Goal: Task Accomplishment & Management: Complete application form

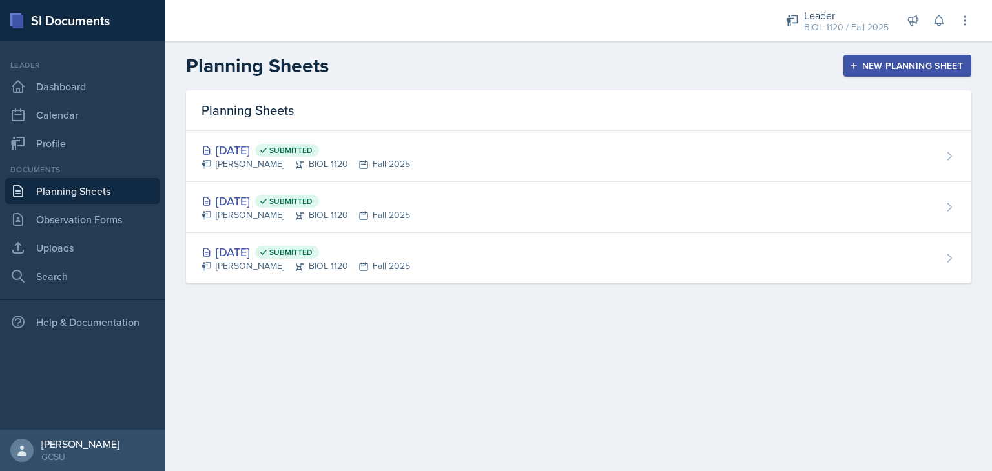
click at [923, 61] on div "New Planning Sheet" at bounding box center [907, 66] width 111 height 10
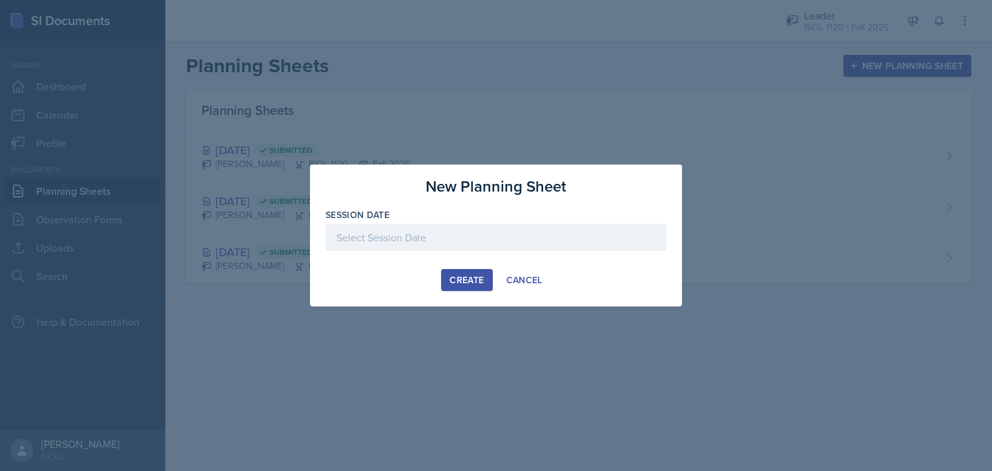
click at [586, 233] on div at bounding box center [495, 237] width 341 height 27
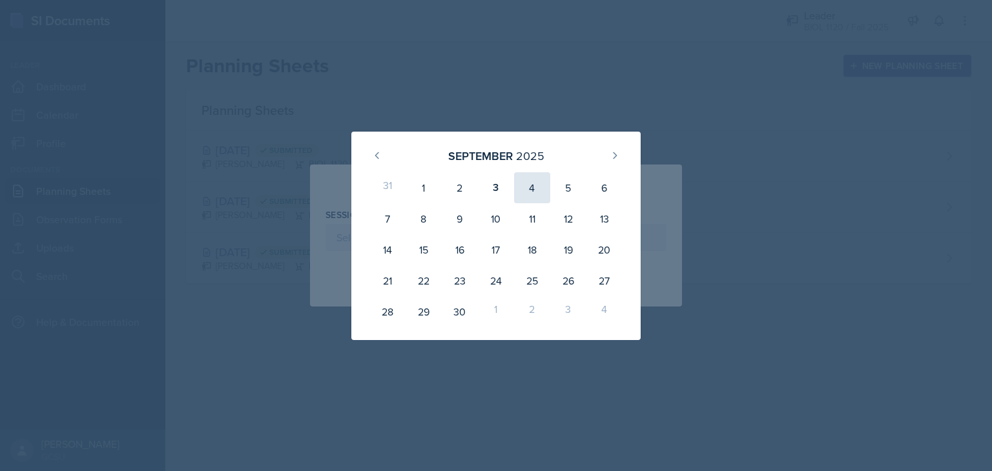
click at [531, 187] on div "4" at bounding box center [532, 187] width 36 height 31
type input "[DATE]"
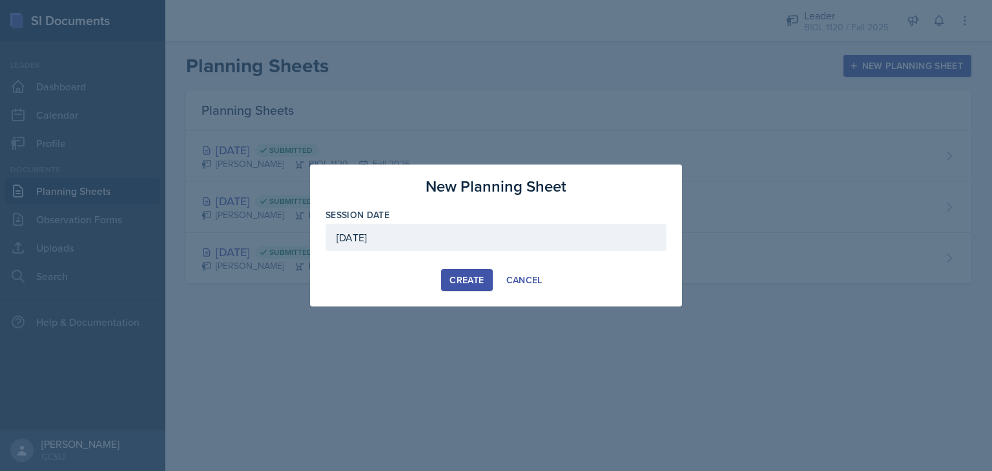
click at [461, 275] on div "Create" at bounding box center [466, 280] width 34 height 10
click at [466, 277] on div "Create" at bounding box center [466, 280] width 34 height 10
click at [470, 282] on div "Create" at bounding box center [466, 280] width 34 height 10
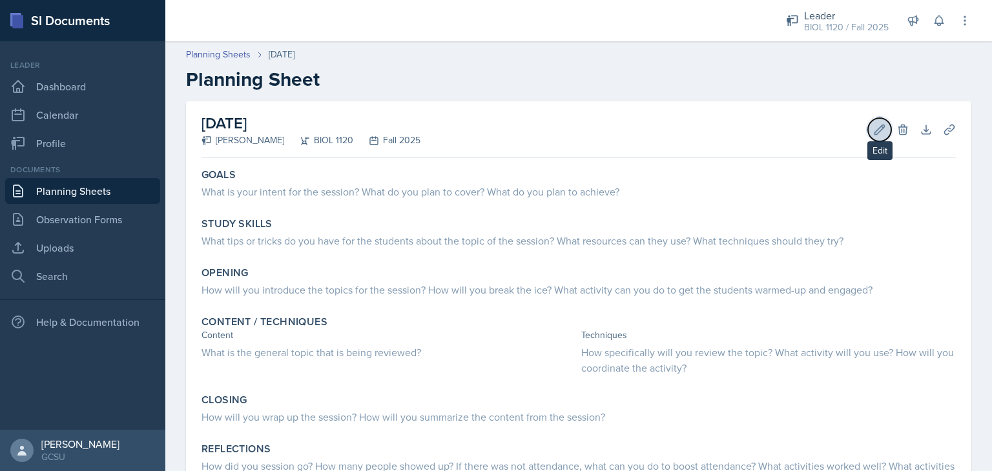
click at [876, 127] on icon at bounding box center [879, 129] width 13 height 13
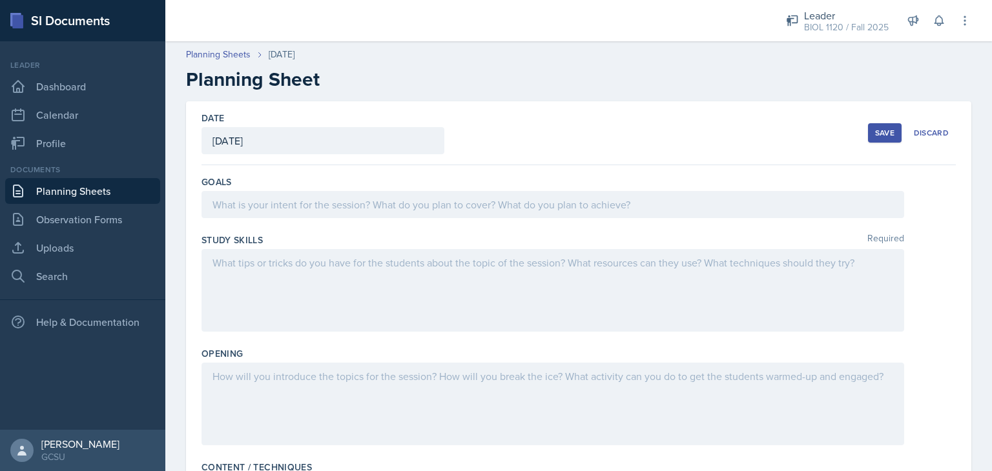
click at [745, 94] on header "Planning Sheets [DATE] Planning Sheet" at bounding box center [578, 69] width 827 height 69
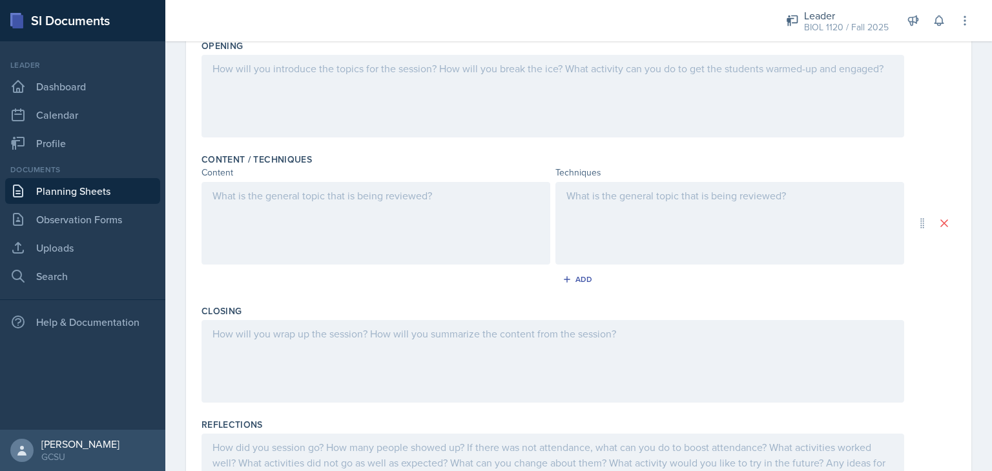
scroll to position [310, 0]
click at [327, 229] on div at bounding box center [375, 221] width 349 height 83
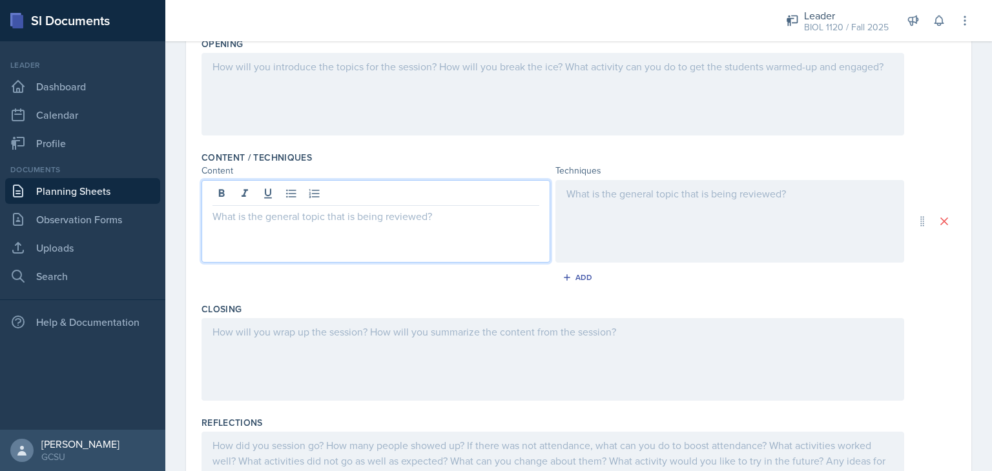
scroll to position [332, 0]
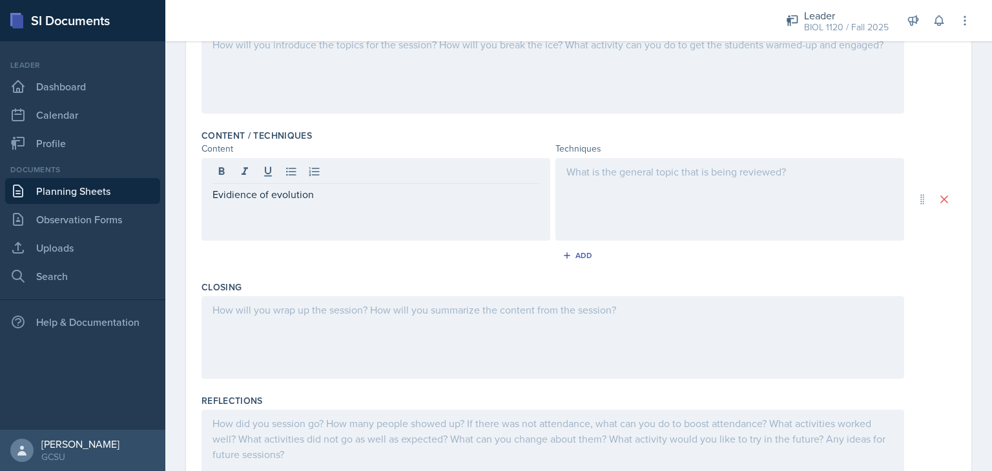
click at [394, 94] on div at bounding box center [552, 72] width 703 height 83
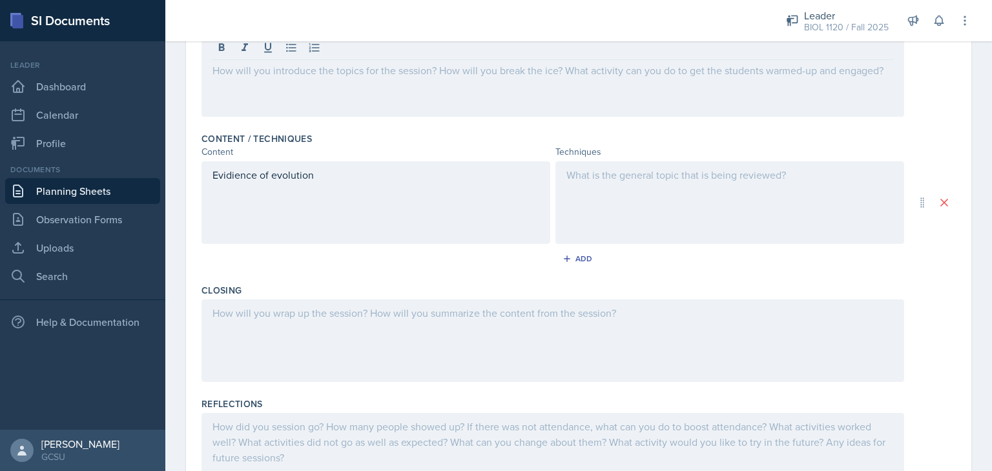
scroll to position [303, 0]
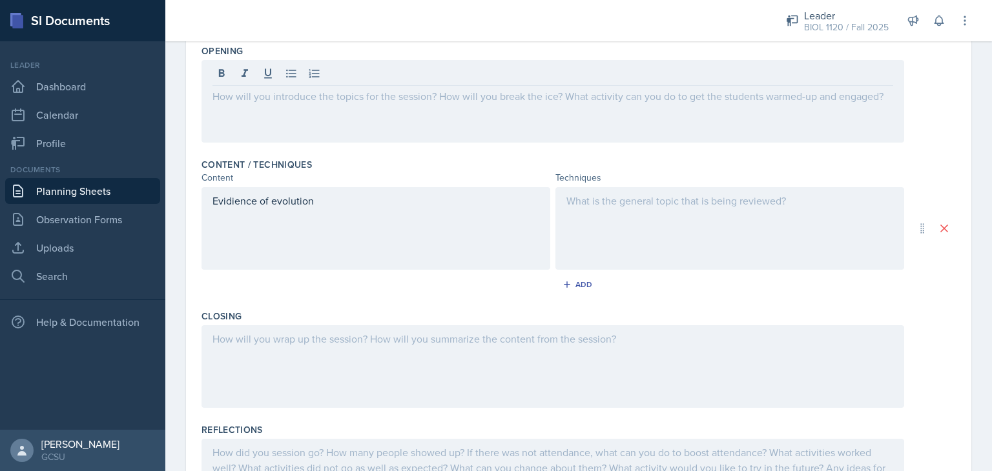
click at [679, 119] on div at bounding box center [552, 101] width 703 height 83
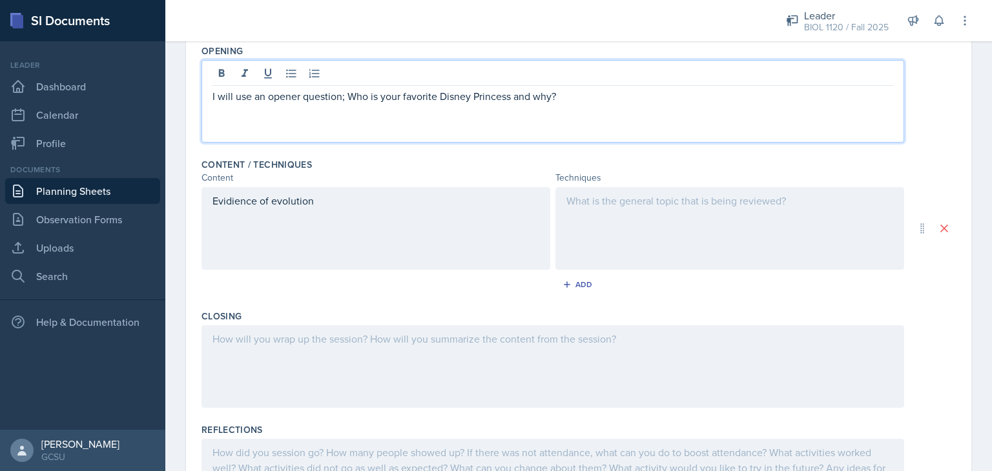
click at [290, 96] on p "I will use an opener question; Who is your favorite Disney Princess and why?" at bounding box center [552, 95] width 681 height 15
click at [555, 100] on p "I will use a fun question; Who is your favorite Disney Princess and why?" at bounding box center [552, 95] width 681 height 15
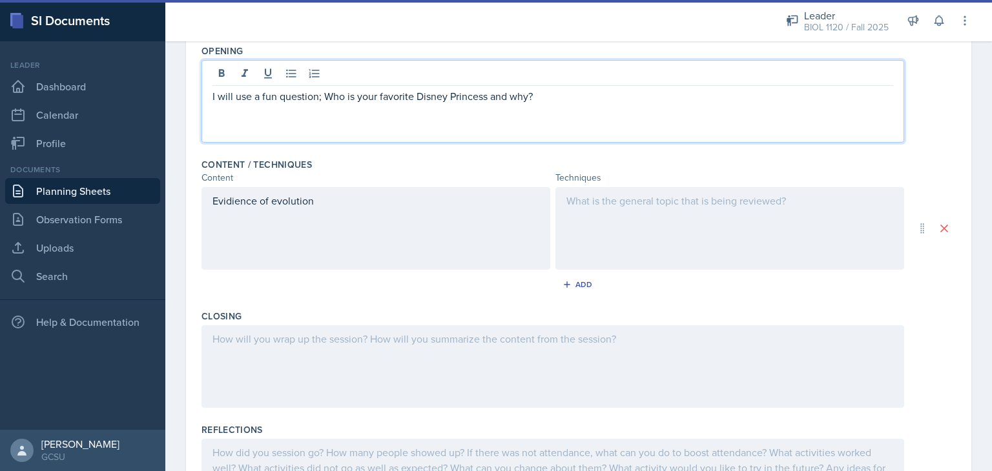
click at [470, 96] on p "I will use a fun question; Who is your favorite Disney Princess and why?" at bounding box center [552, 95] width 681 height 15
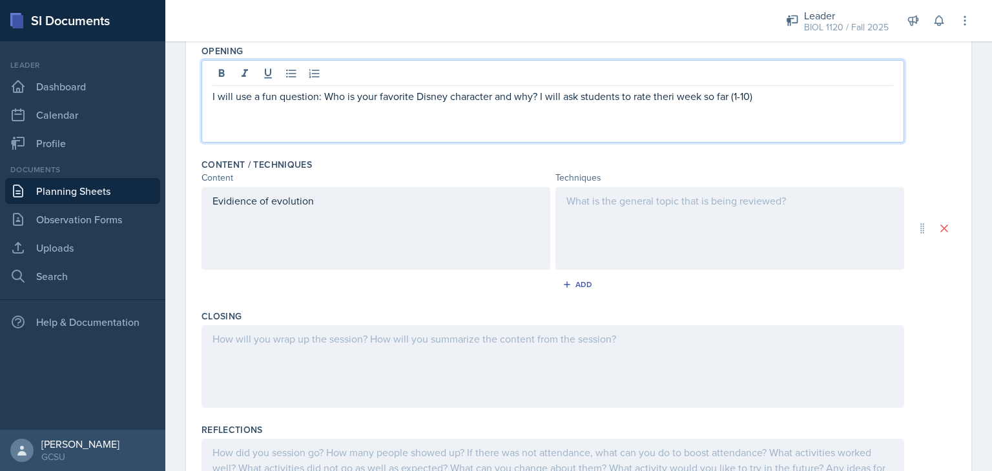
click at [666, 98] on p "I will use a fun question: Who is your favorite Disney character and why? I wil…" at bounding box center [552, 95] width 681 height 15
click at [776, 95] on p "I will use a fun question: Who is your favorite Disney character and why? I wil…" at bounding box center [552, 95] width 681 height 15
click at [249, 112] on p "I will use a fun question: Who is your favorite Disney character and why? I wil…" at bounding box center [552, 103] width 681 height 31
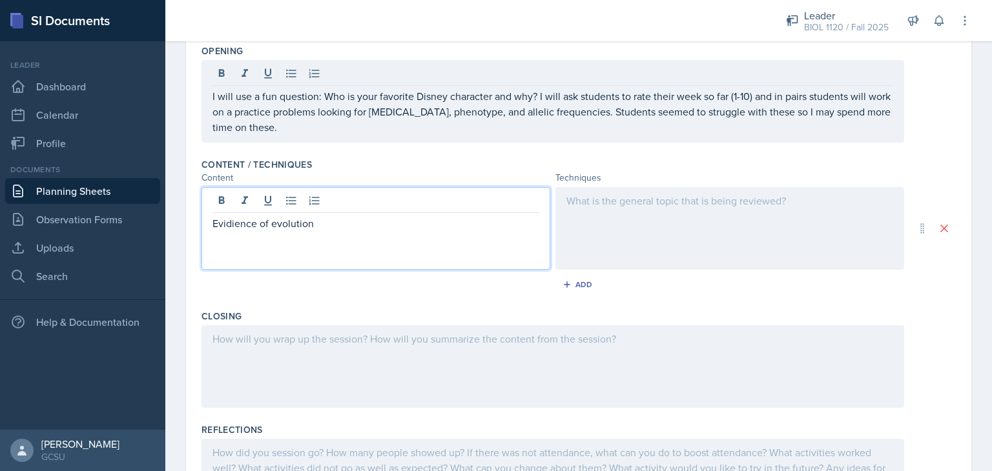
click at [238, 198] on div "Evidience of evolution" at bounding box center [375, 228] width 349 height 83
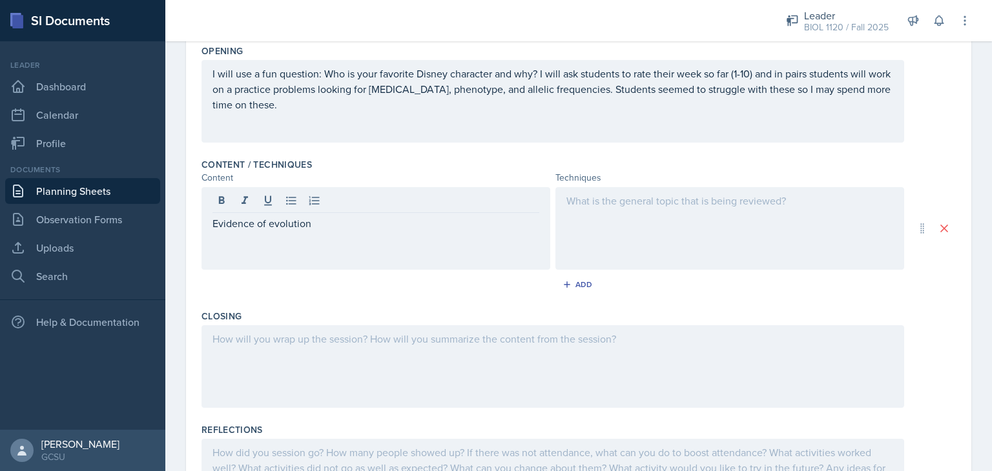
click at [610, 249] on div at bounding box center [729, 228] width 349 height 83
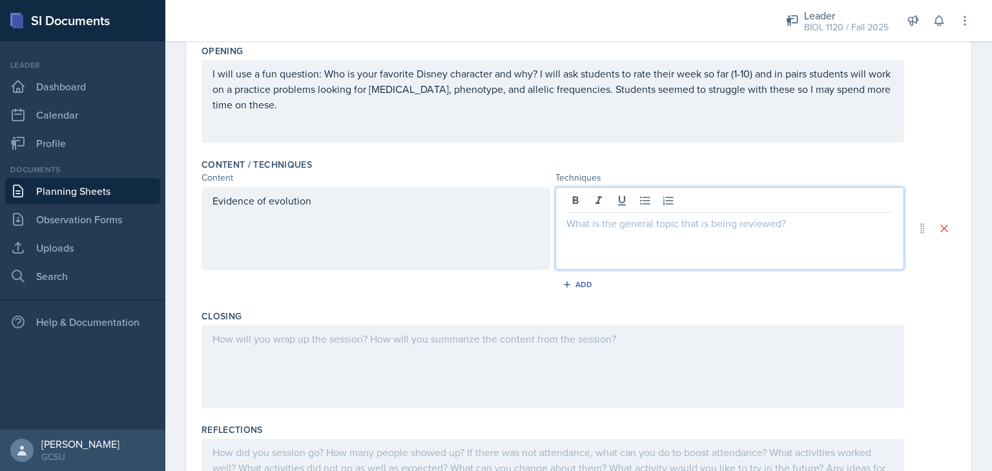
scroll to position [325, 0]
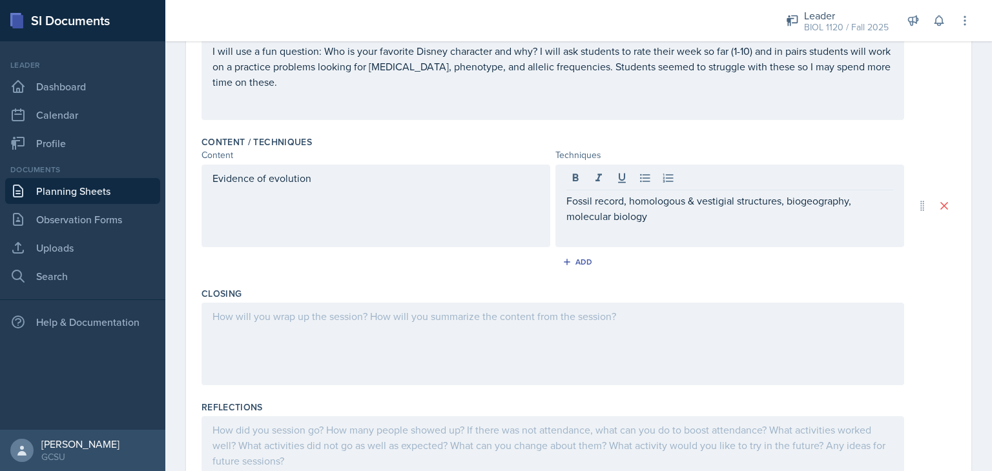
click at [338, 360] on div at bounding box center [552, 344] width 703 height 83
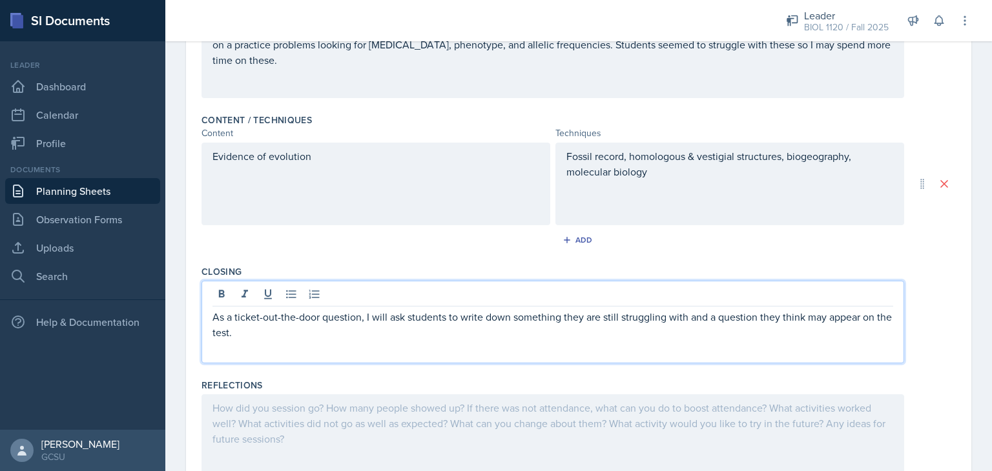
click at [365, 313] on p "As a ticket-out-the-door question, I will ask students to write down something …" at bounding box center [552, 324] width 681 height 31
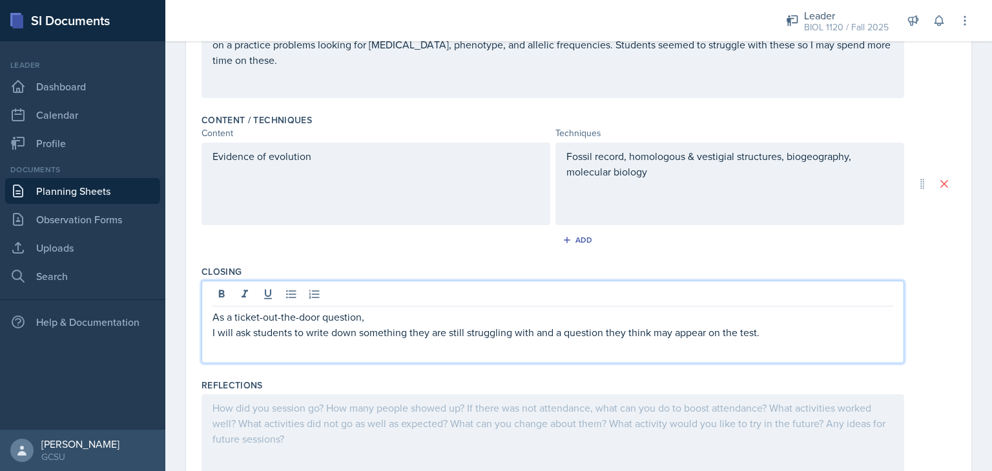
click at [387, 316] on p "As a ticket-out-the-door question," at bounding box center [552, 316] width 681 height 15
click at [314, 199] on div "Evidence of evolution" at bounding box center [375, 184] width 349 height 83
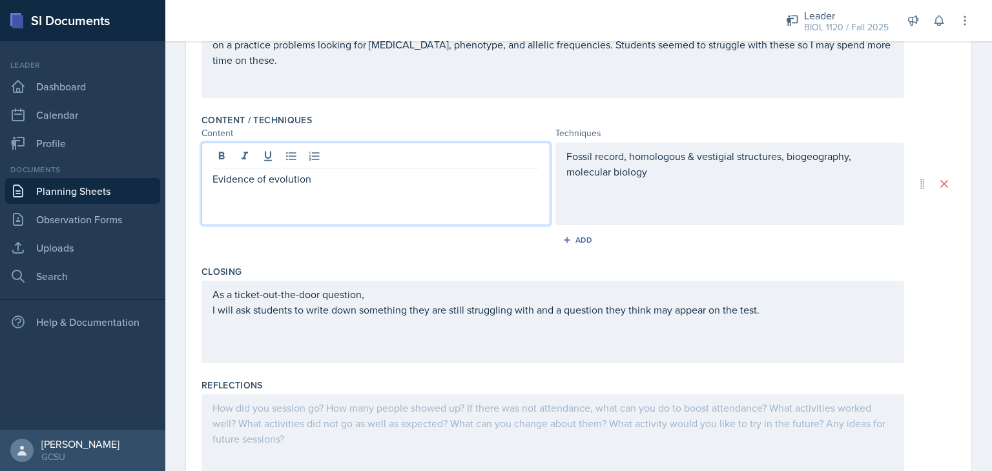
scroll to position [369, 0]
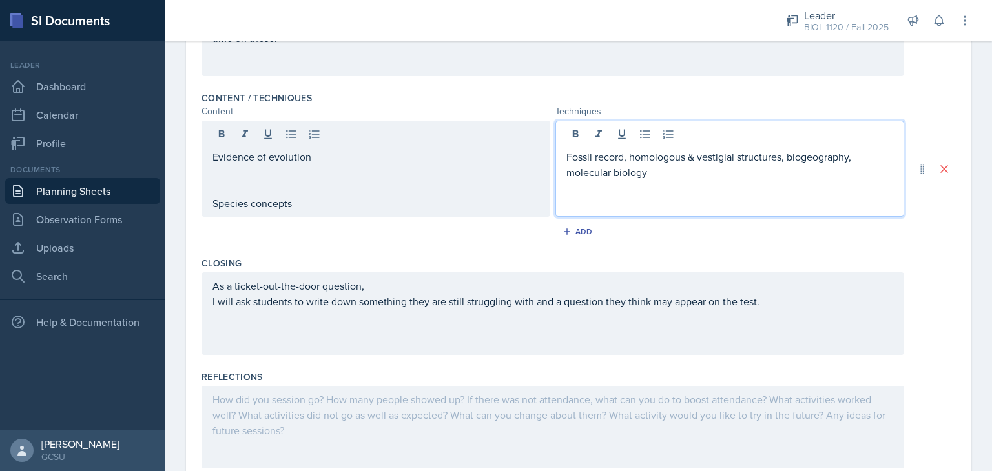
click at [590, 141] on div "Fossil record, homologous & vestigial structures, biogeography, molecular biolo…" at bounding box center [729, 169] width 349 height 96
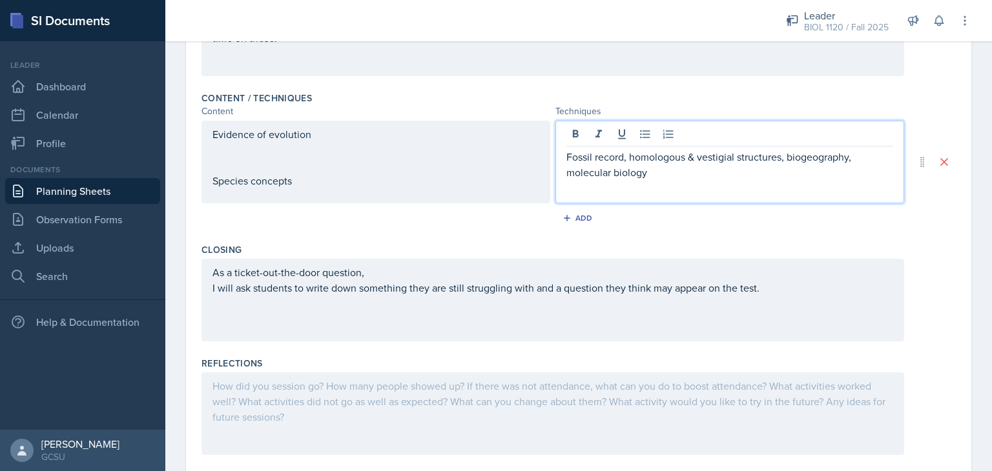
click at [566, 163] on p "Fossil record, homologous & vestigial structures, biogeography, molecular biolo…" at bounding box center [729, 164] width 327 height 31
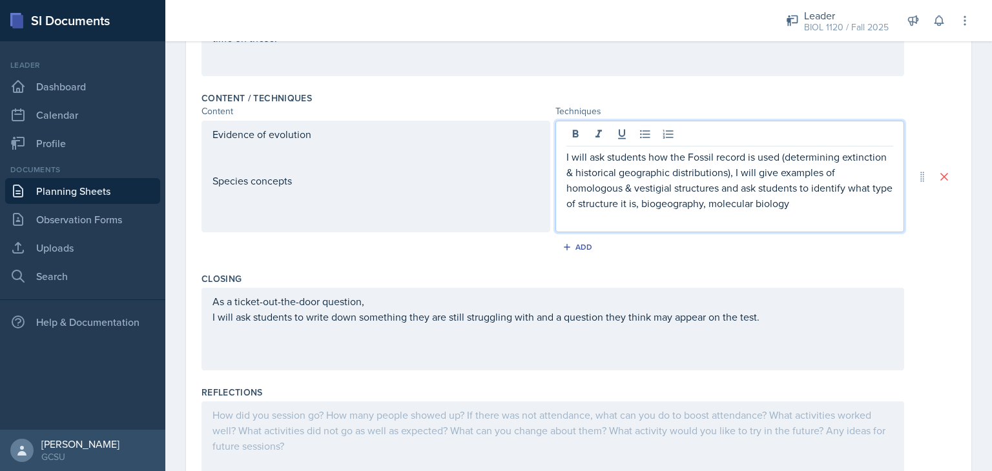
click at [729, 172] on p "I will ask students how the Fossil record is used (determining extinction & his…" at bounding box center [729, 180] width 327 height 62
click at [657, 203] on p "I will ask students how the Fossil record is used (determining extinction & his…" at bounding box center [729, 180] width 327 height 62
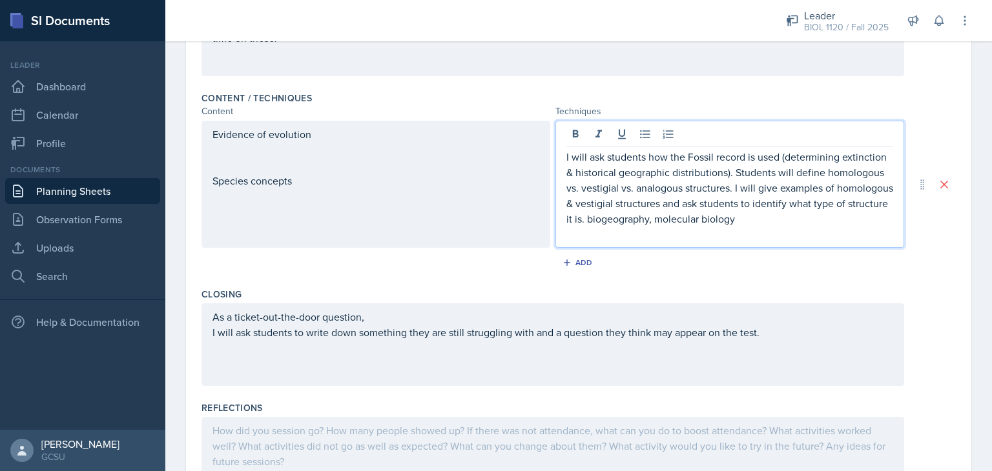
click at [674, 219] on p "I will ask students how the Fossil record is used (determining extinction & his…" at bounding box center [729, 187] width 327 height 77
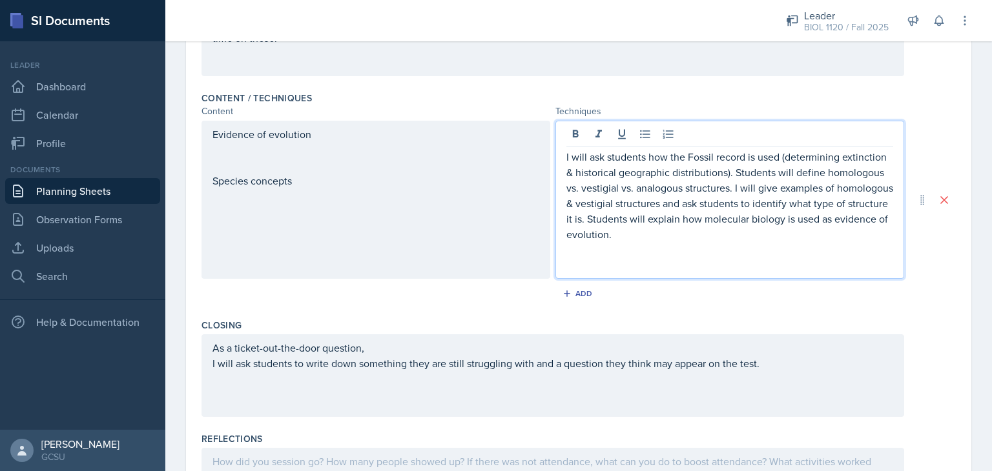
click at [261, 166] on div "Evidence of evolution Species concepts" at bounding box center [375, 158] width 327 height 62
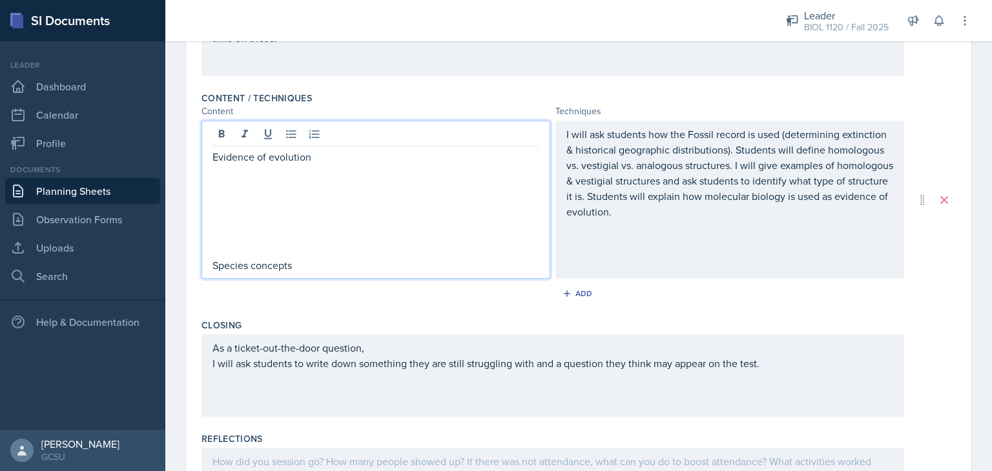
click at [390, 325] on div "Closing" at bounding box center [578, 325] width 754 height 13
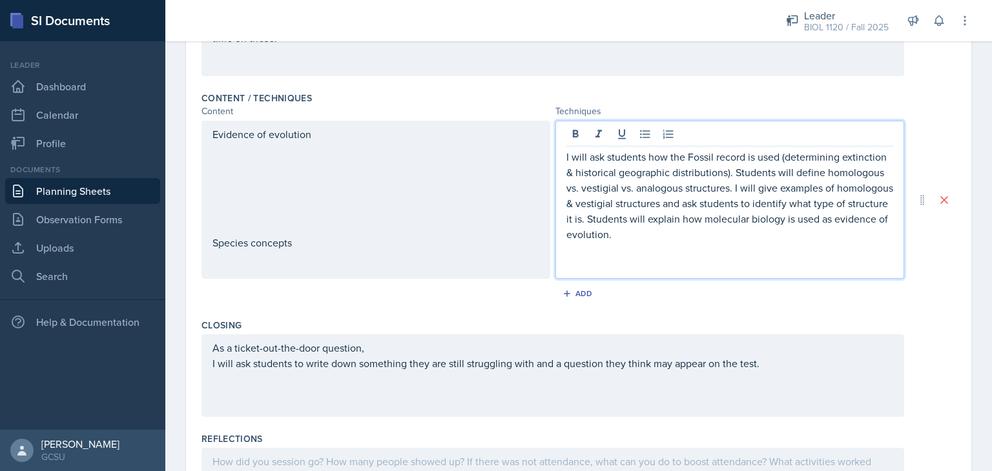
click at [567, 241] on div "I will ask students how the Fossil record is used (determining extinction & his…" at bounding box center [729, 211] width 327 height 124
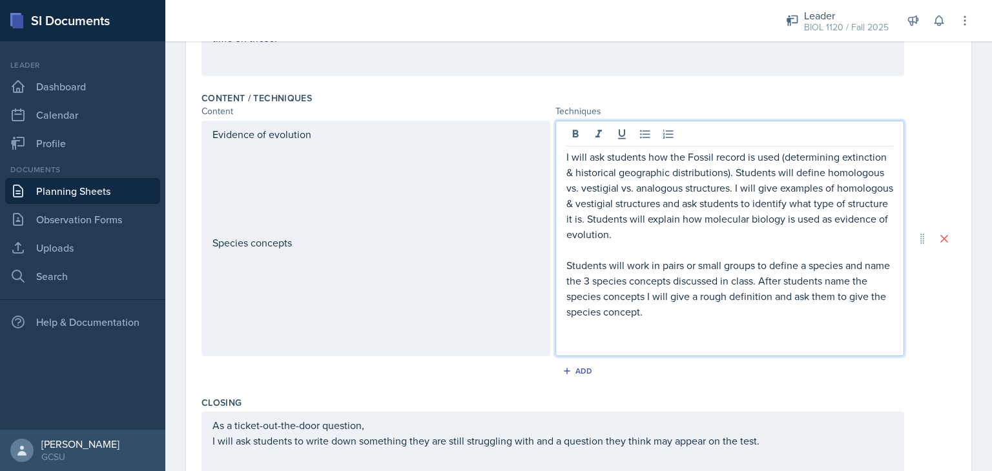
click at [364, 290] on div "Evidence of evolution Species concepts" at bounding box center [375, 239] width 349 height 236
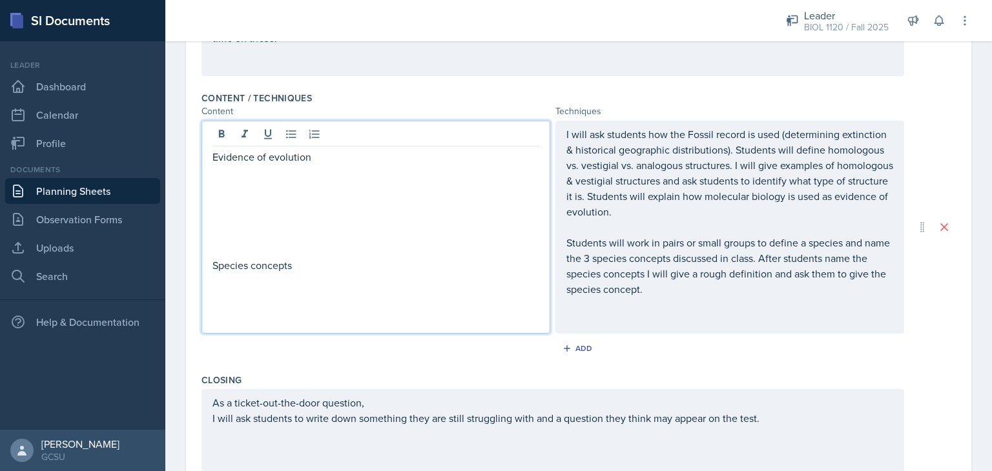
scroll to position [392, 0]
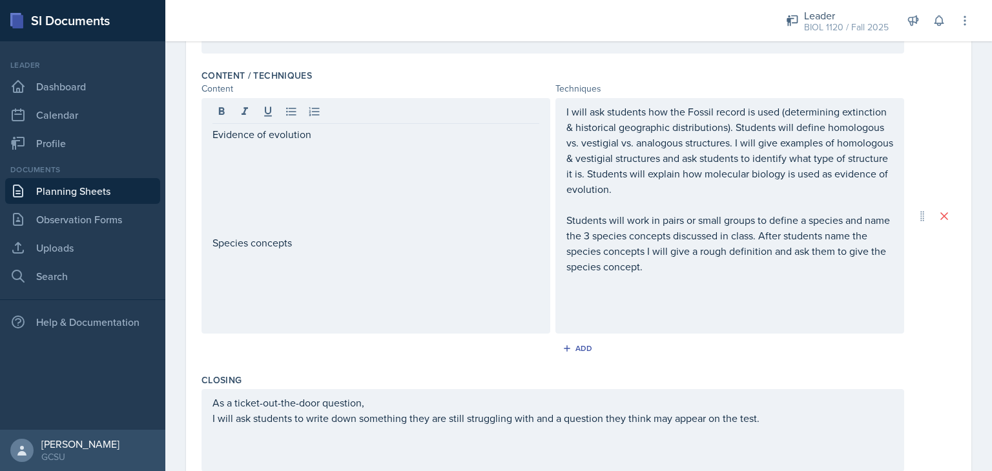
click at [402, 360] on div "Add" at bounding box center [578, 351] width 754 height 25
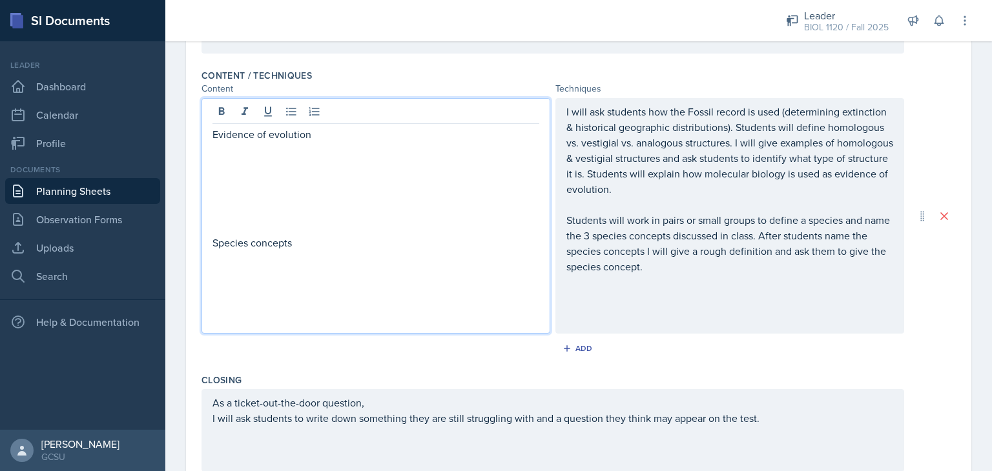
click at [219, 301] on div "Evidence of evolution Species concepts" at bounding box center [375, 227] width 327 height 201
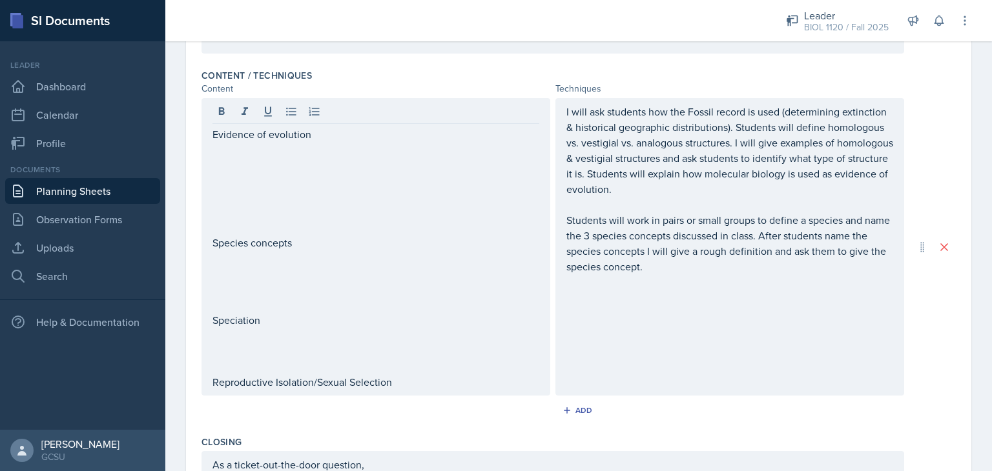
click at [364, 424] on div "Content / Techniques Content Techniques Evidence of evolution Species concepts …" at bounding box center [578, 247] width 754 height 367
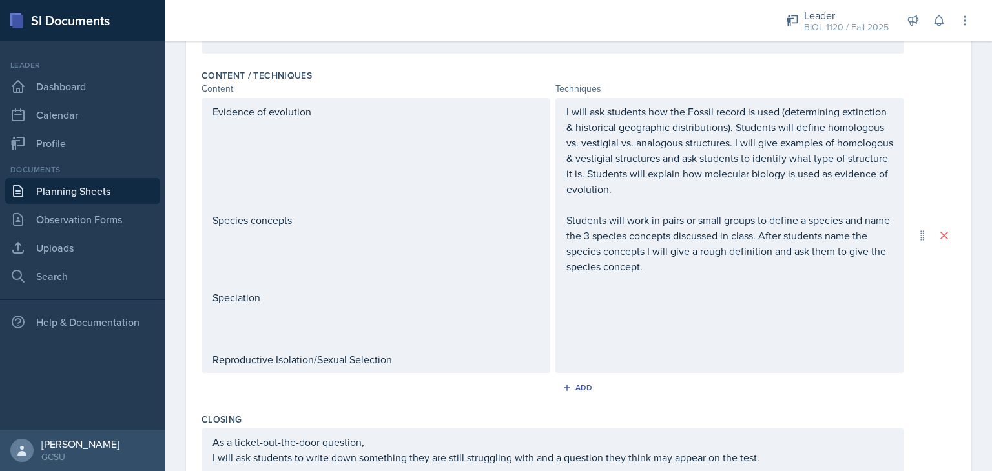
click at [569, 309] on div "I will ask students how the Fossil record is used (determining extinction & his…" at bounding box center [729, 235] width 349 height 275
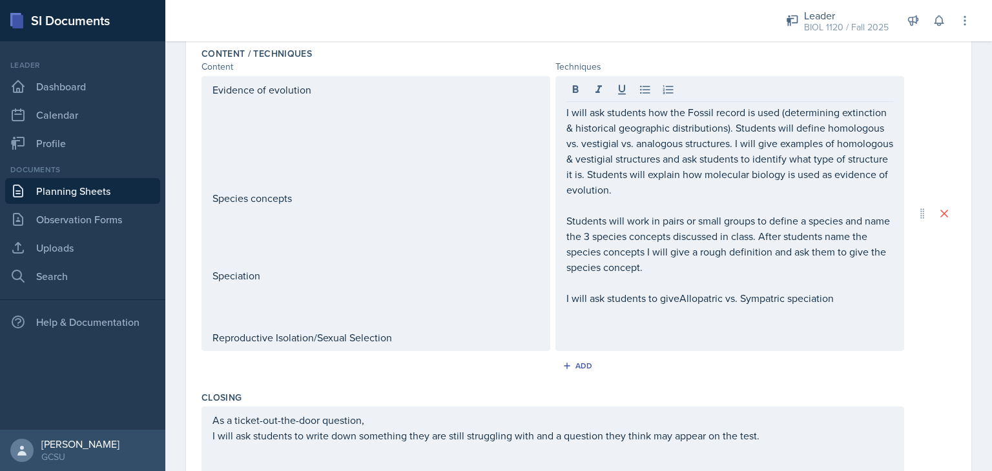
click at [595, 341] on div "I will ask students how the Fossil record is used (determining extinction & his…" at bounding box center [729, 213] width 349 height 275
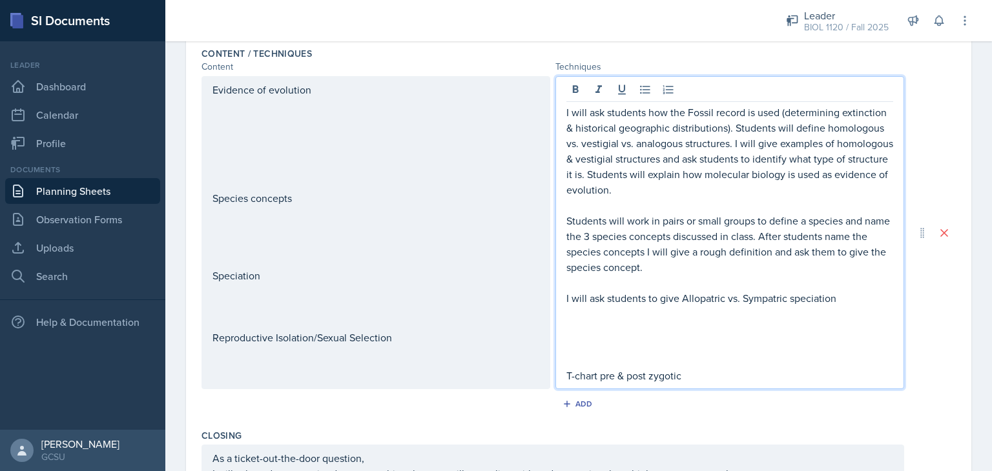
click at [677, 303] on p "I will ask students to give Allopatric vs. Sympatric speciation" at bounding box center [729, 298] width 327 height 15
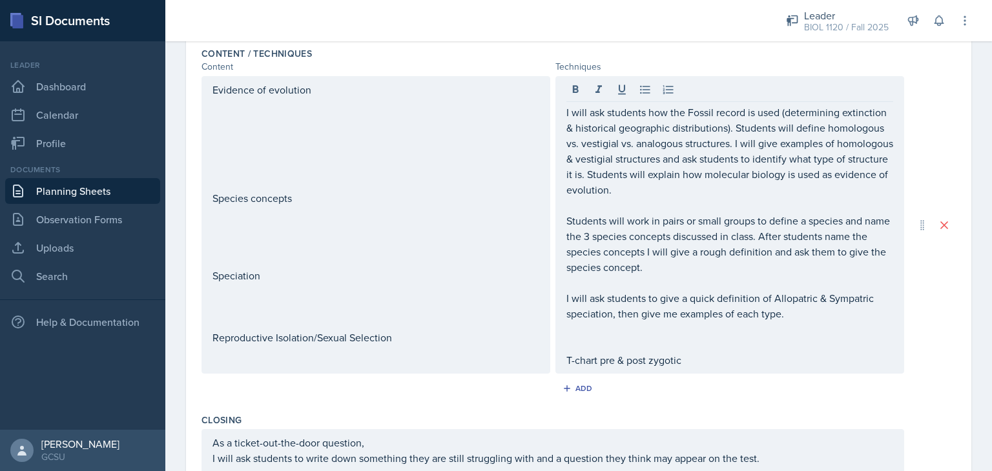
click at [501, 395] on div "Add" at bounding box center [578, 391] width 754 height 25
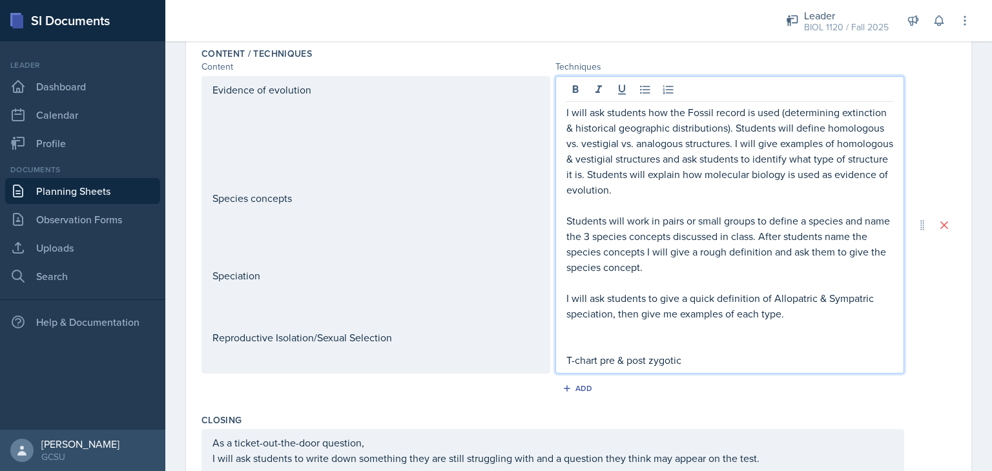
click at [566, 334] on div "I will ask students how the Fossil record is used (determining extinction & his…" at bounding box center [729, 236] width 327 height 263
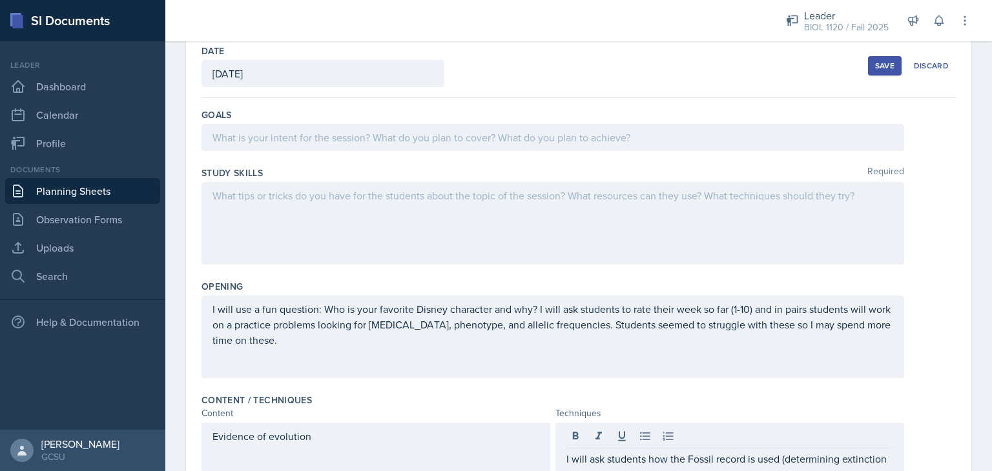
scroll to position [65, 0]
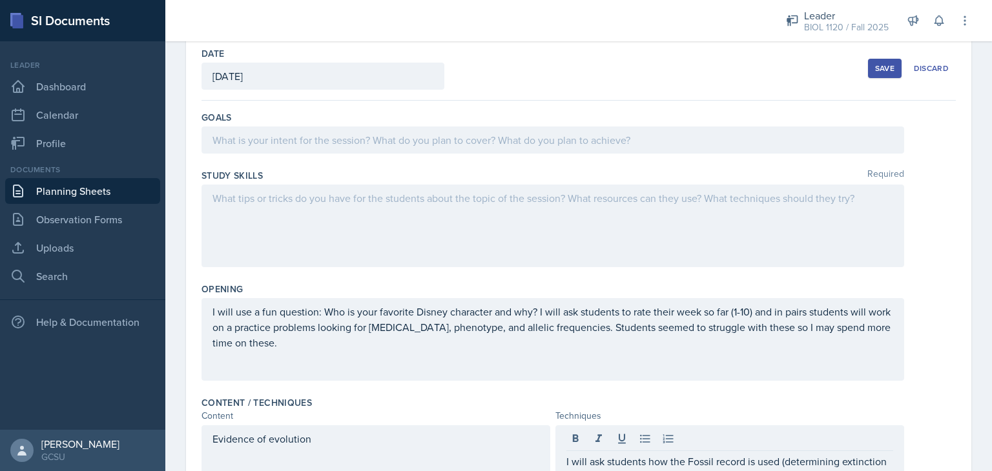
click at [513, 197] on p at bounding box center [552, 197] width 681 height 15
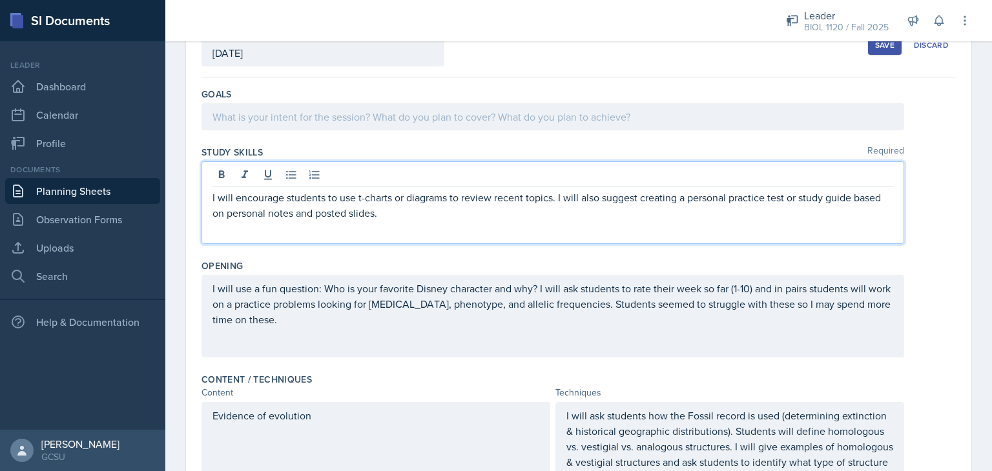
scroll to position [110, 0]
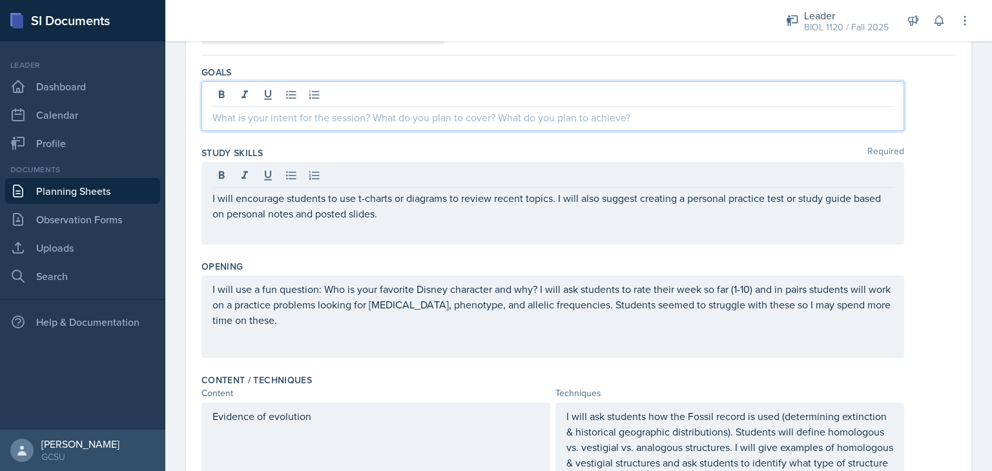
click at [440, 117] on p at bounding box center [552, 117] width 681 height 15
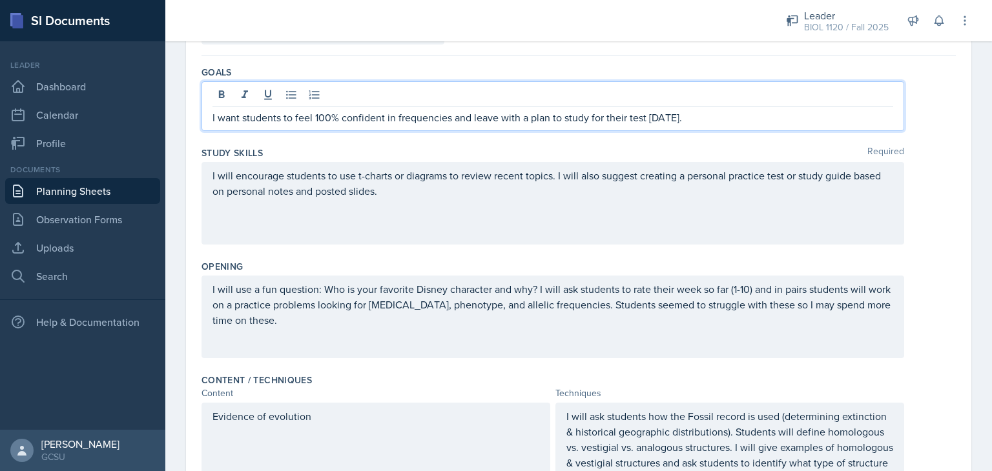
click at [924, 191] on div "I will encourage students to use t-charts or diagrams to review recent topics. …" at bounding box center [578, 203] width 754 height 83
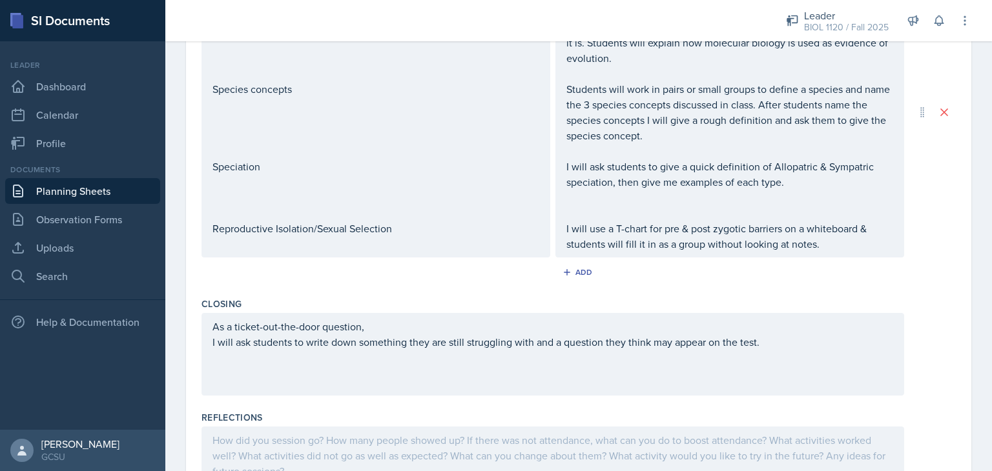
scroll to position [545, 0]
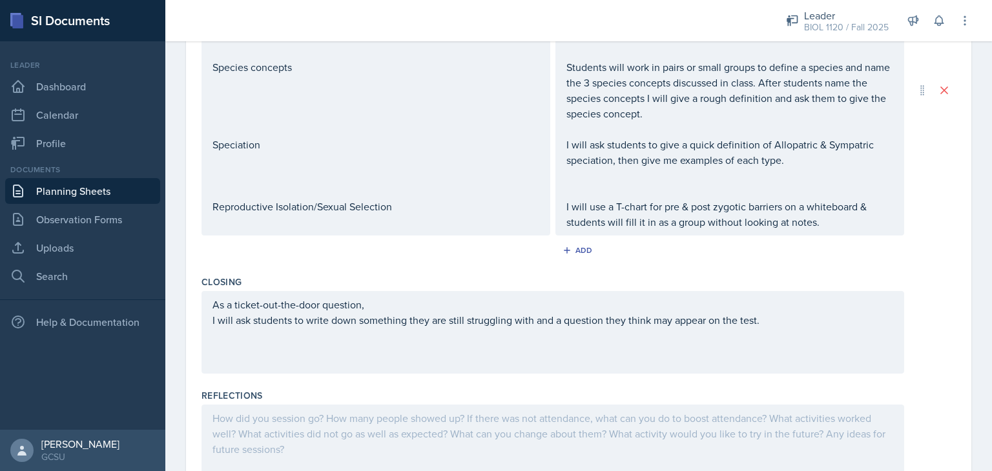
click at [410, 214] on p "Reproductive Isolation/Sexual Selection" at bounding box center [375, 206] width 327 height 15
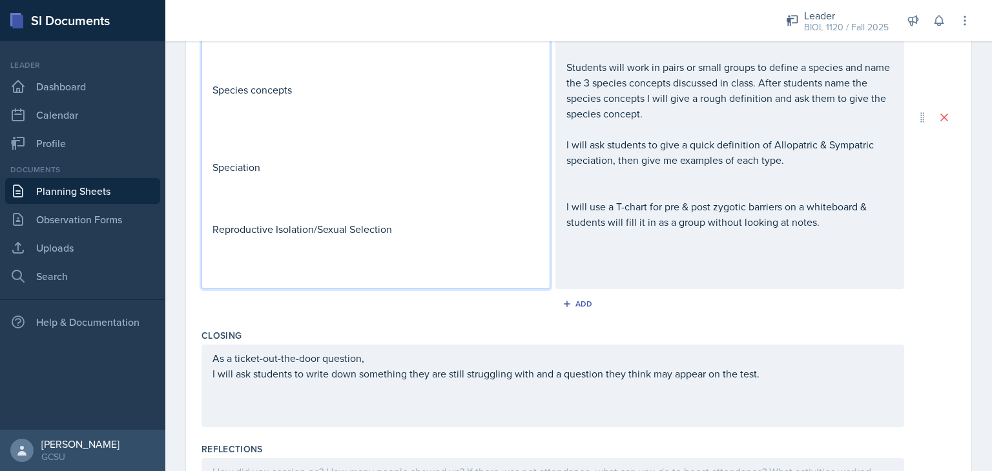
click at [411, 230] on p "Reproductive Isolation/Sexual Selection" at bounding box center [375, 228] width 327 height 15
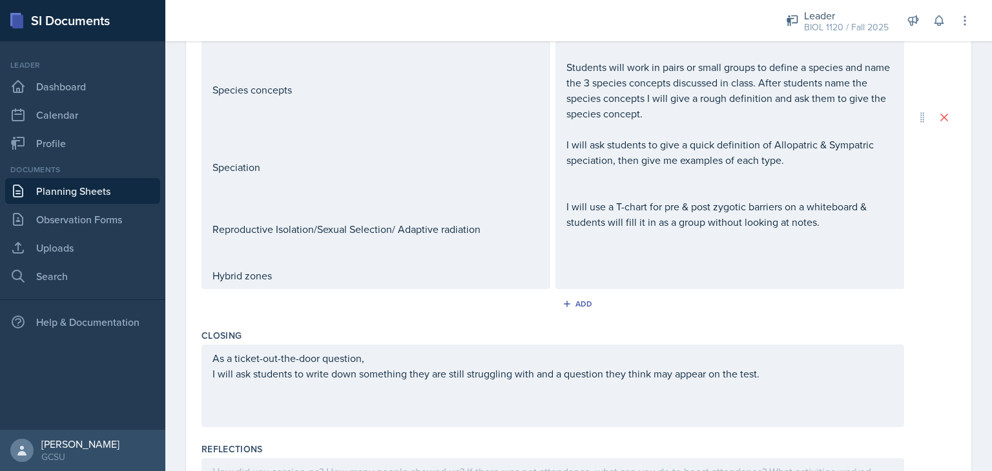
click at [618, 274] on div "I will ask students how the Fossil record is used (determining extinction & his…" at bounding box center [729, 117] width 349 height 344
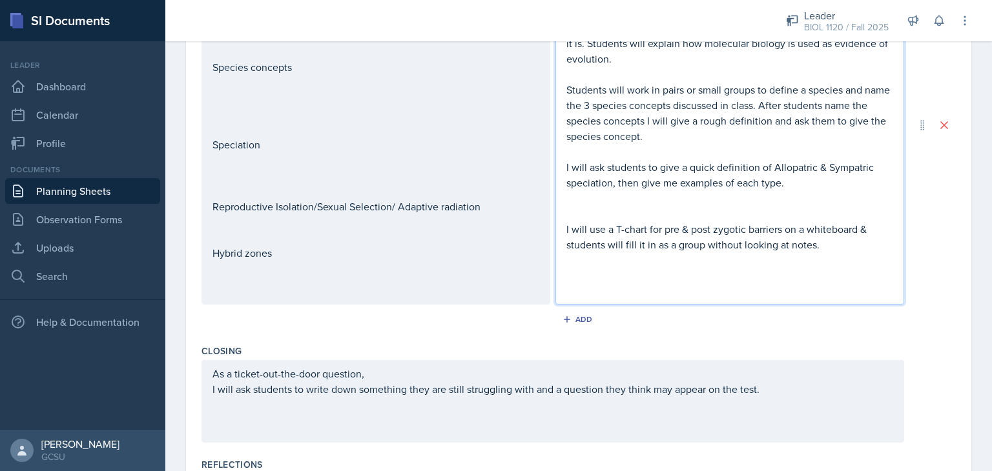
click at [835, 244] on p "I will use a T-chart for pre & post zygotic barriers on a whiteboard & students…" at bounding box center [729, 236] width 327 height 31
click at [788, 297] on p "I will draw the various hybrid zones and ask studnets to" at bounding box center [729, 290] width 327 height 15
click at [832, 290] on p "I will draw the various hybrid zones and ask students to" at bounding box center [729, 290] width 327 height 15
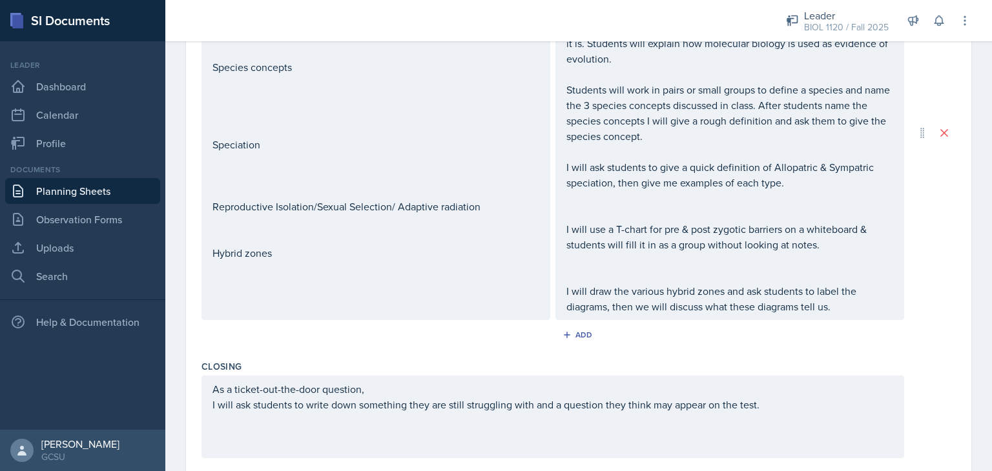
click at [329, 272] on div "Evidence of evolution Species concepts Speciation Reproductive Isolation/Sexual…" at bounding box center [375, 132] width 349 height 375
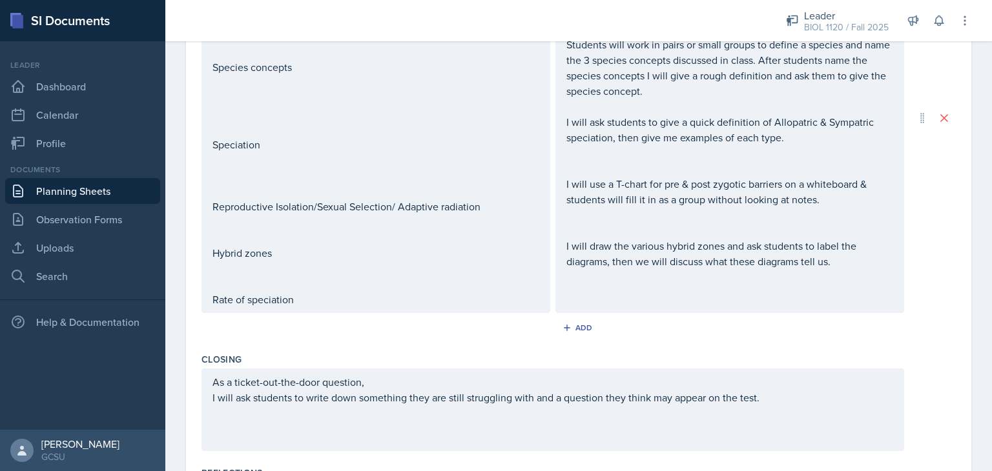
click at [666, 291] on div "I will ask students how the Fossil record is used (determining extinction & his…" at bounding box center [729, 118] width 349 height 391
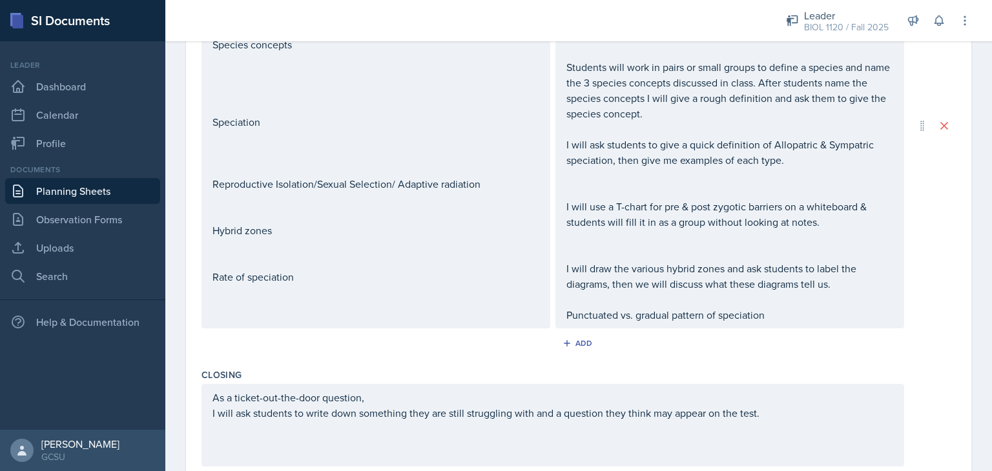
click at [740, 349] on div "Add" at bounding box center [578, 346] width 754 height 25
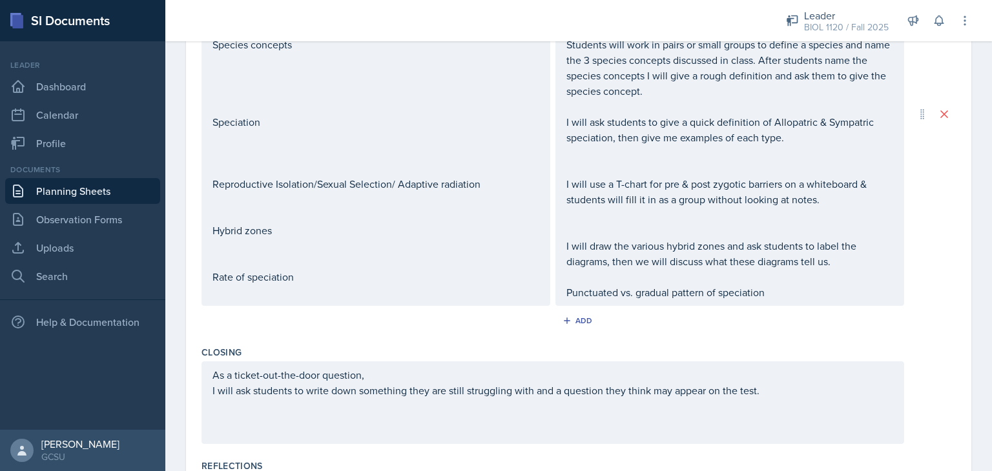
scroll to position [590, 0]
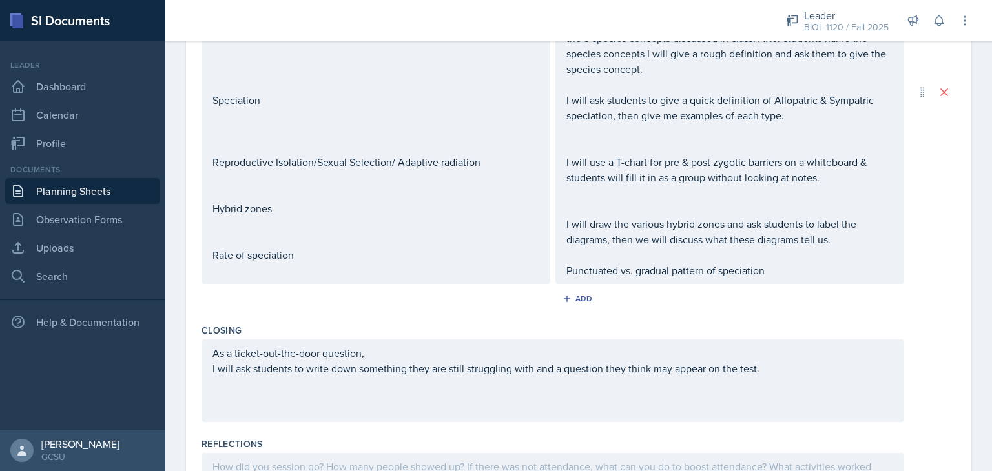
click at [356, 201] on p at bounding box center [375, 192] width 327 height 15
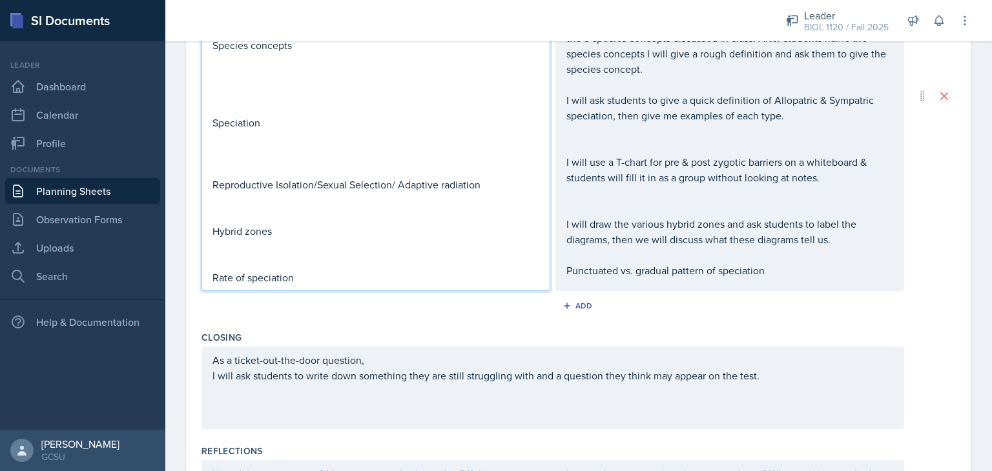
click at [617, 207] on div "I will ask students how the Fossil record is used (determining extinction & his…" at bounding box center [729, 92] width 327 height 372
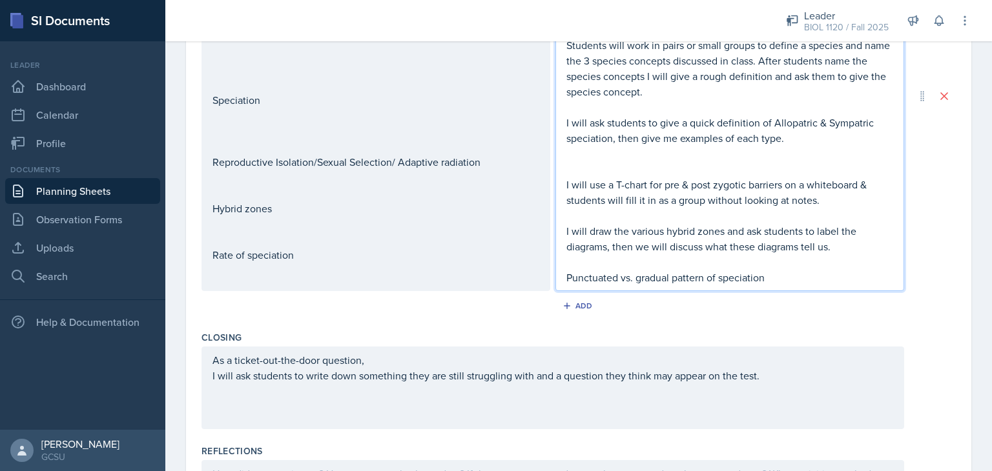
click at [440, 334] on div "Closing" at bounding box center [578, 337] width 754 height 13
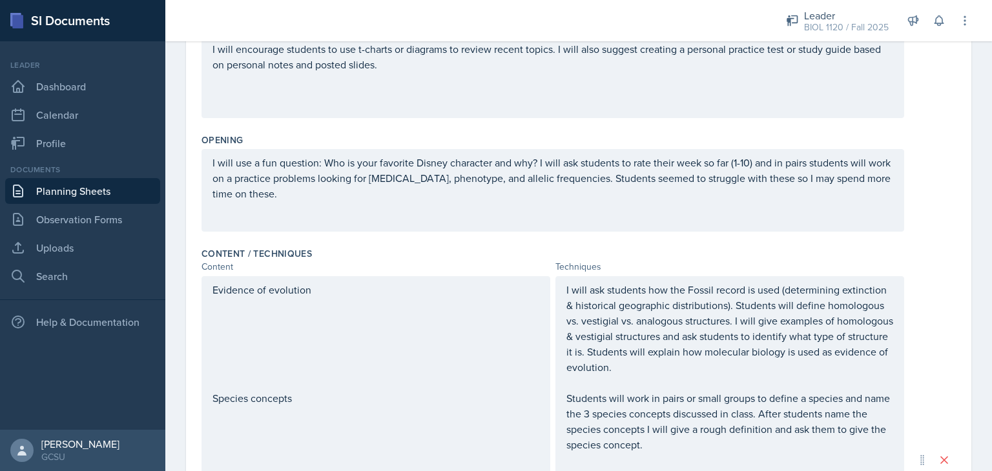
scroll to position [0, 0]
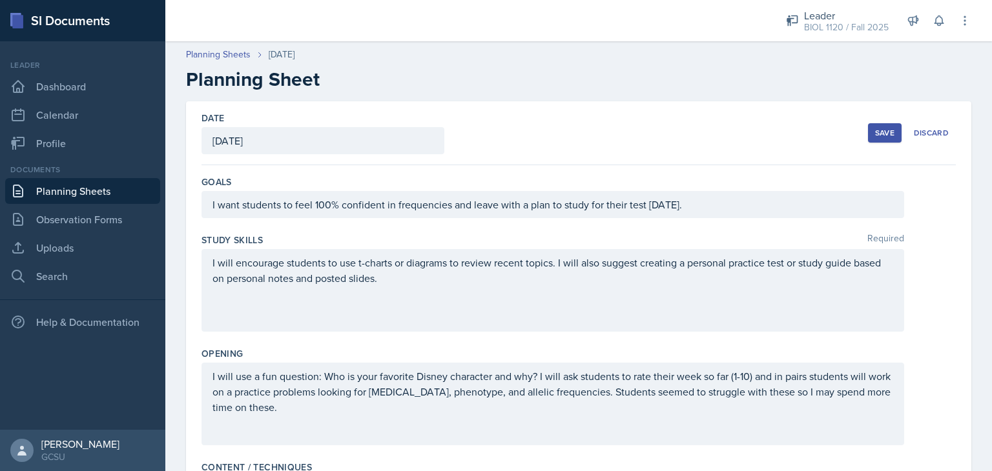
click at [876, 128] on div "Save" at bounding box center [884, 133] width 19 height 10
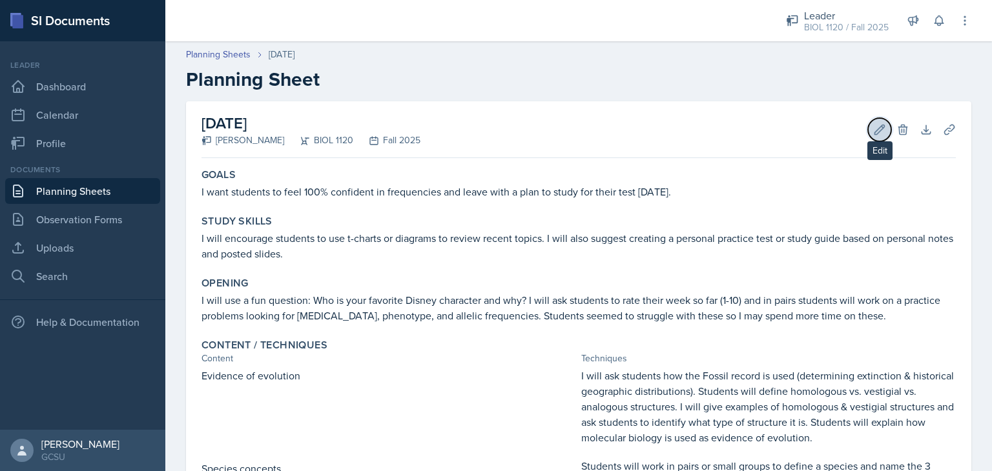
click at [876, 127] on button "Edit" at bounding box center [879, 129] width 23 height 23
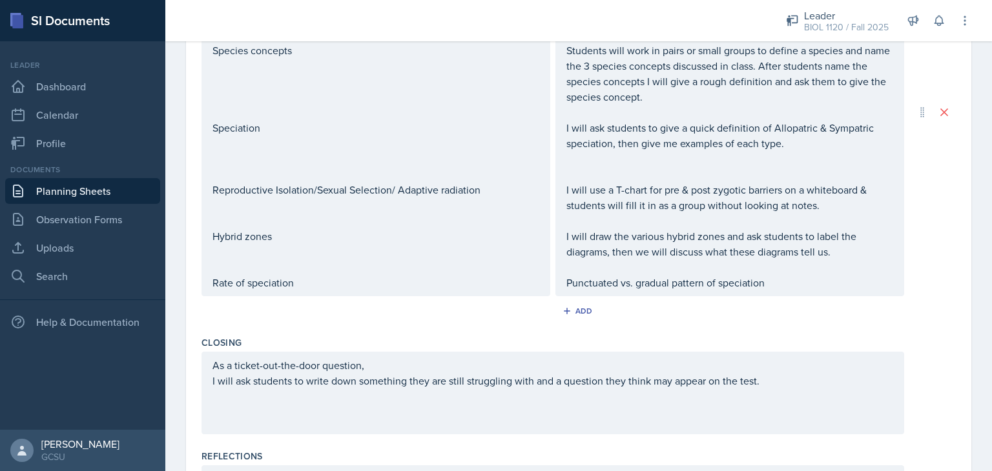
scroll to position [568, 0]
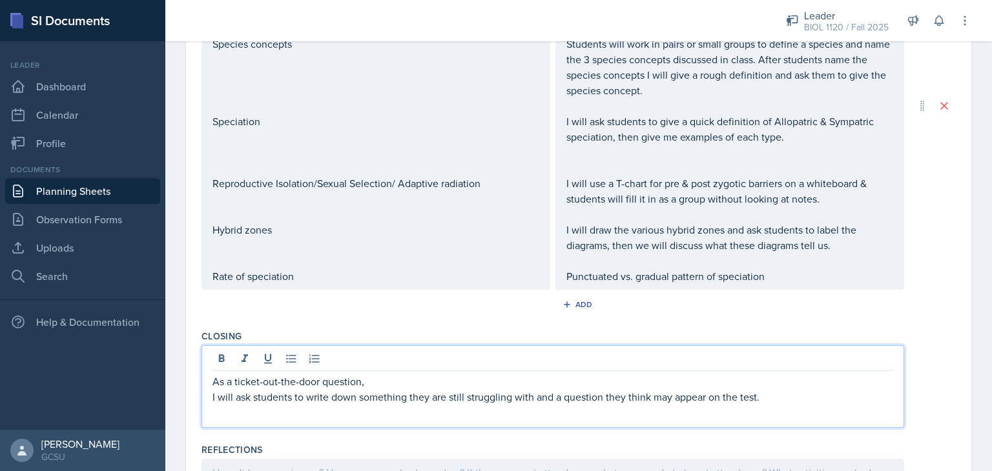
click at [383, 357] on div "As a ticket-out-the-door question, I will ask students to write down something …" at bounding box center [552, 386] width 703 height 83
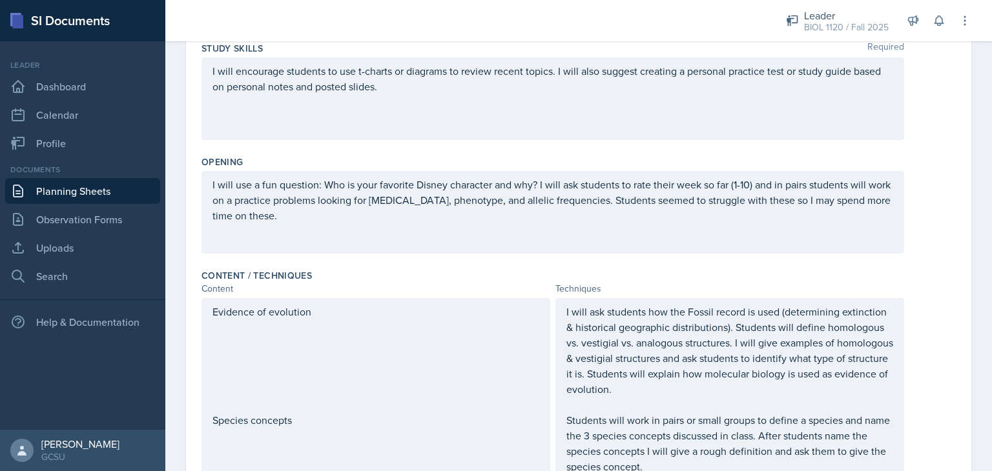
scroll to position [0, 0]
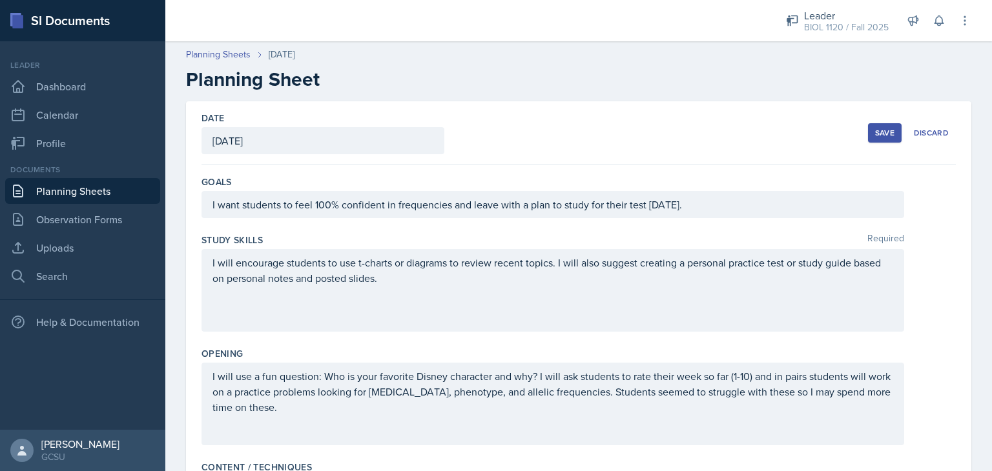
click at [880, 129] on div "Save" at bounding box center [884, 133] width 19 height 10
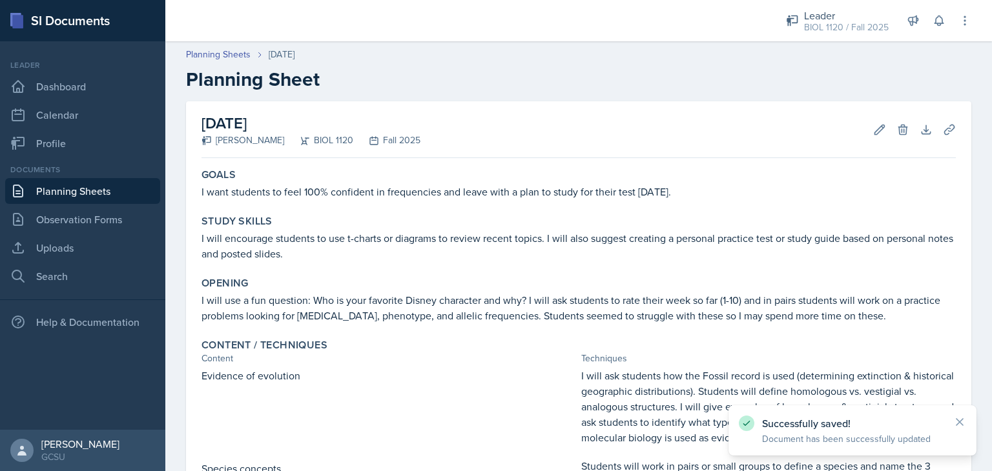
scroll to position [376, 0]
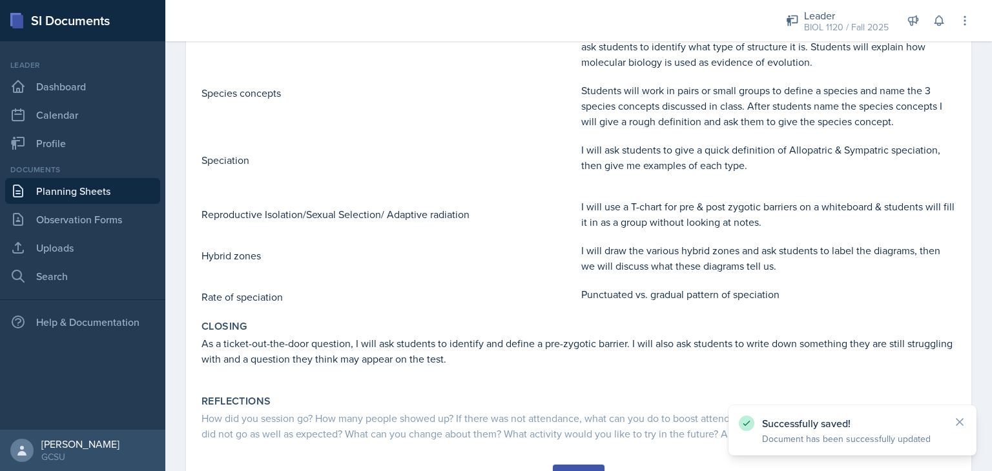
click at [579, 463] on div "Goals I want students to feel 100% confident in frequencies and leave with a pl…" at bounding box center [578, 126] width 754 height 677
click at [570, 467] on button "Submit" at bounding box center [578, 476] width 51 height 22
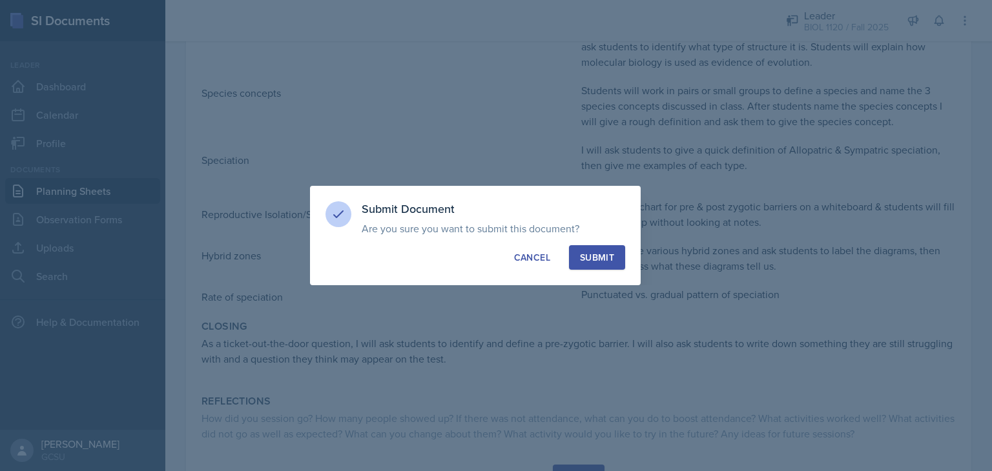
click at [599, 249] on button "Submit" at bounding box center [597, 257] width 56 height 25
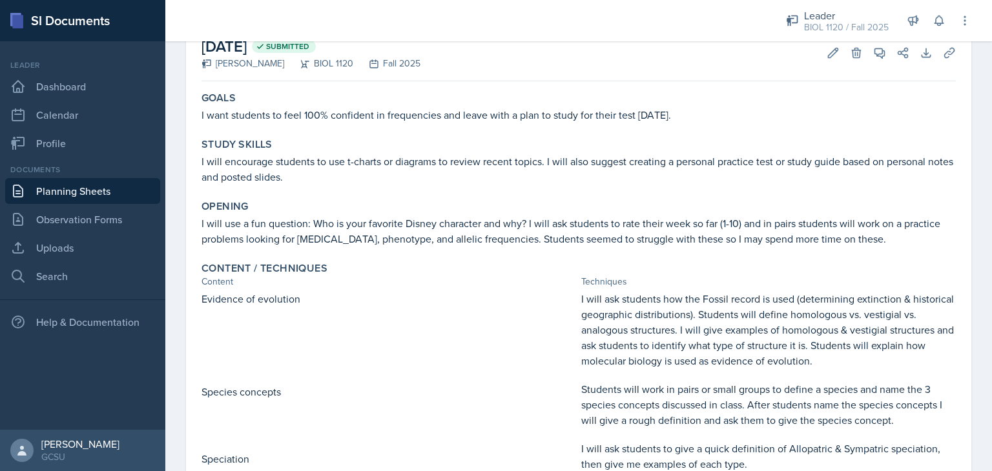
scroll to position [65, 0]
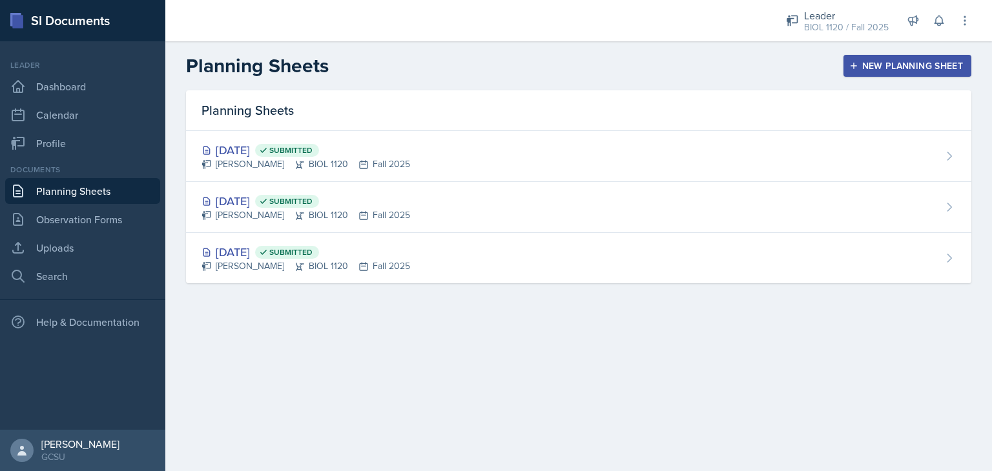
click at [261, 156] on div "[DATE] Submitted" at bounding box center [305, 149] width 209 height 17
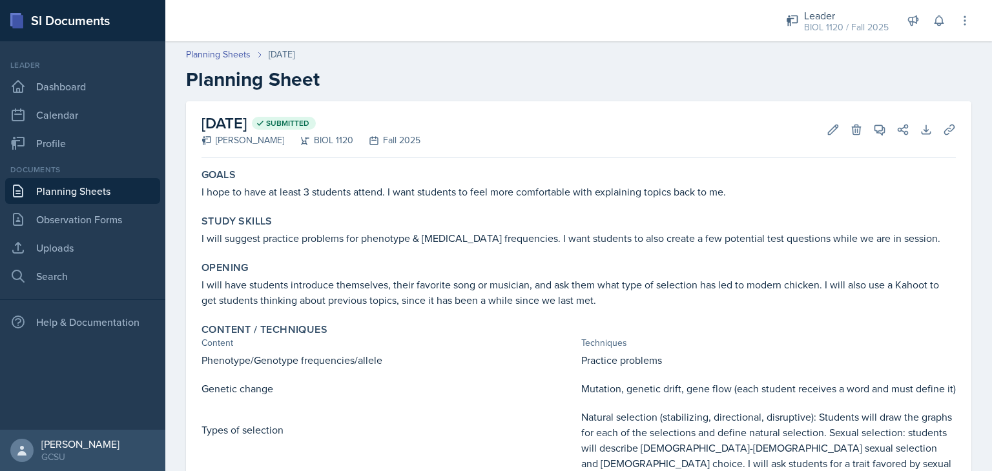
click at [599, 125] on div "[DATE] Submitted [PERSON_NAME] BIOL 1120 Fall 2025 Edit Delete View Comments Co…" at bounding box center [578, 129] width 754 height 57
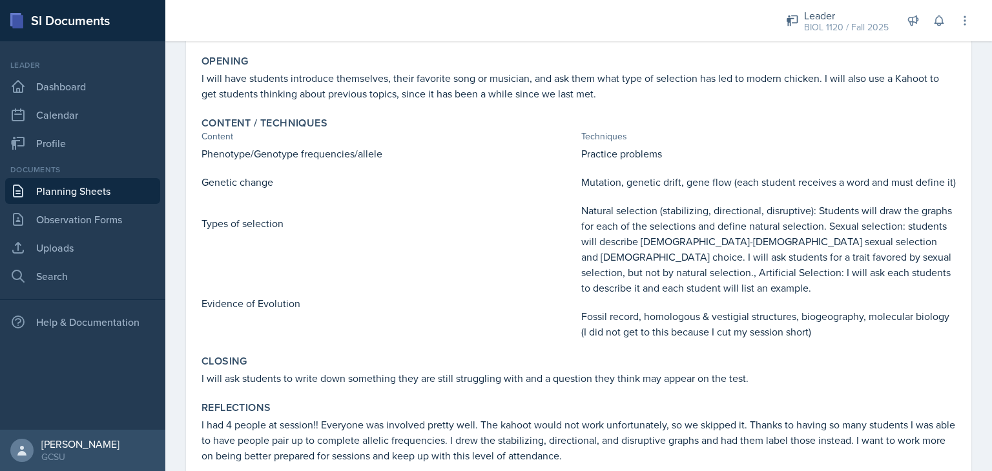
scroll to position [258, 0]
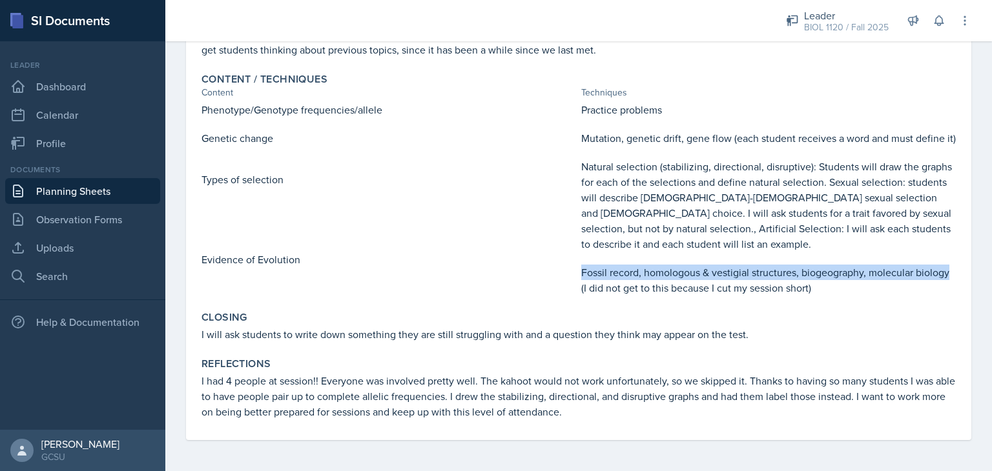
drag, startPoint x: 575, startPoint y: 277, endPoint x: 949, endPoint y: 284, distance: 373.3
click at [949, 284] on div "Content / Techniques Content Techniques Phenotype/Genotype frequencies/allele G…" at bounding box center [578, 184] width 765 height 233
copy p "Fossil record, homologous & vestigial structures, biogeography, molecular biolo…"
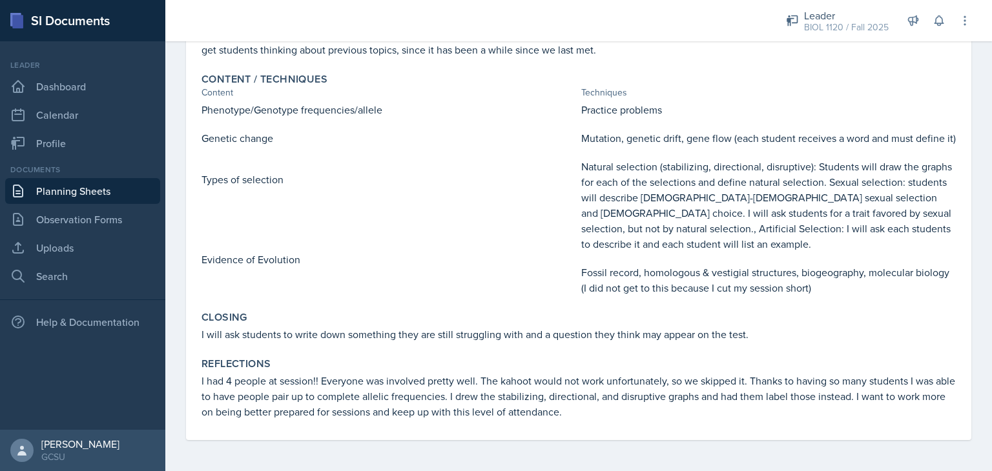
click at [438, 255] on p "Evidence of Evolution" at bounding box center [388, 259] width 375 height 15
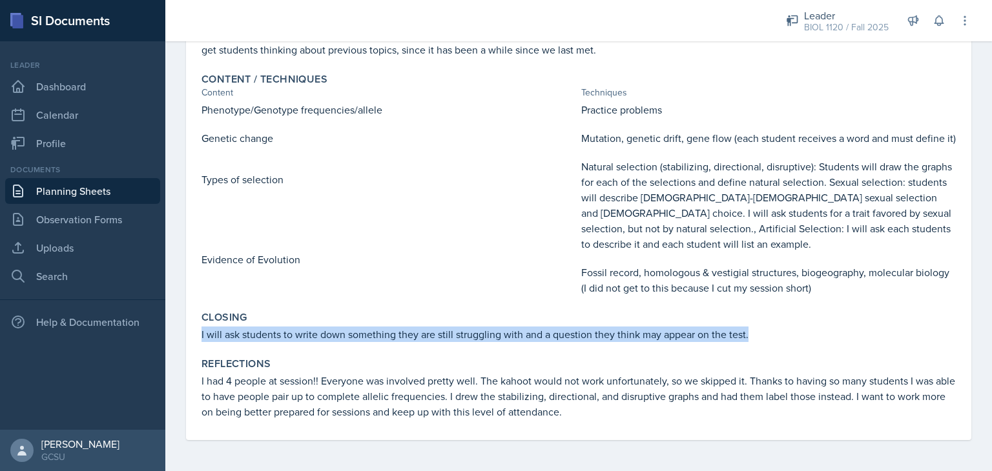
drag, startPoint x: 196, startPoint y: 340, endPoint x: 757, endPoint y: 334, distance: 560.5
click at [757, 334] on div "Closing I will ask students to write down something they are still struggling w…" at bounding box center [578, 326] width 765 height 41
copy p "I will ask students to write down something they are still struggling with and …"
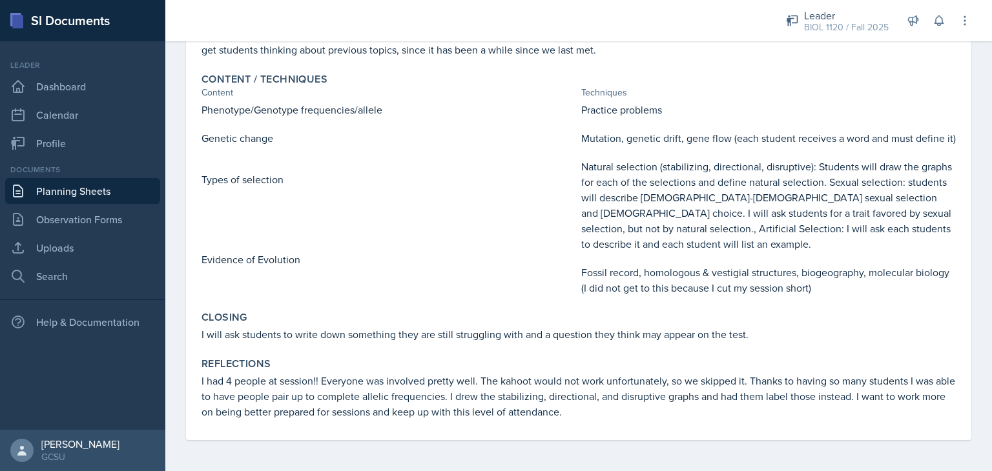
click at [525, 189] on p at bounding box center [388, 193] width 375 height 13
